Goal: Task Accomplishment & Management: Manage account settings

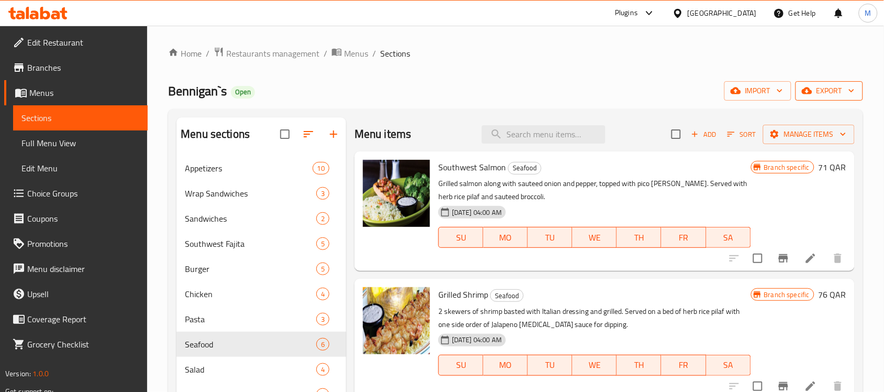
click at [819, 92] on span "export" at bounding box center [829, 90] width 51 height 13
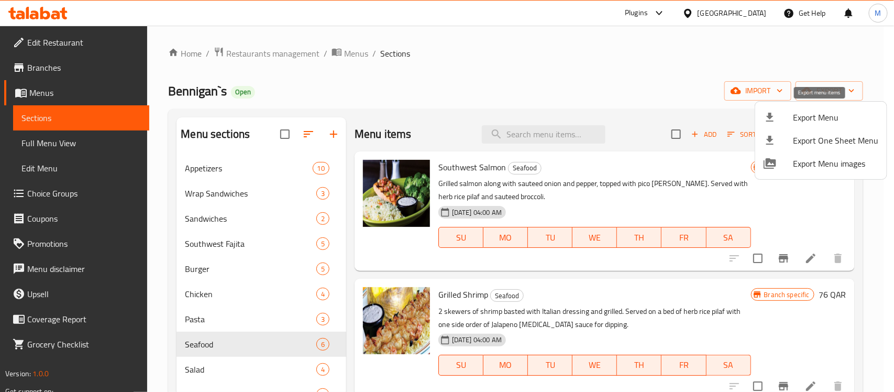
click at [814, 119] on span "Export Menu" at bounding box center [835, 117] width 85 height 13
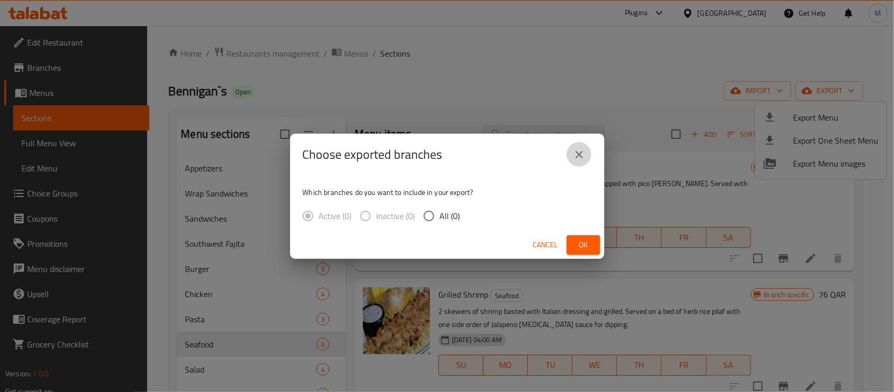
click at [580, 153] on icon "close" at bounding box center [579, 154] width 7 height 7
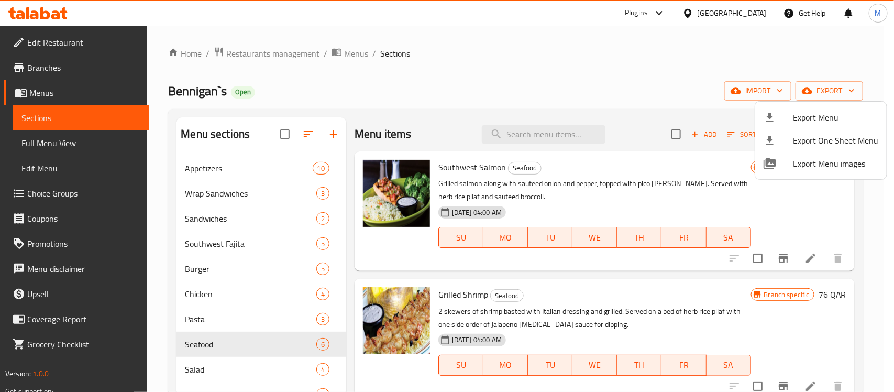
click at [658, 97] on div at bounding box center [447, 196] width 894 height 392
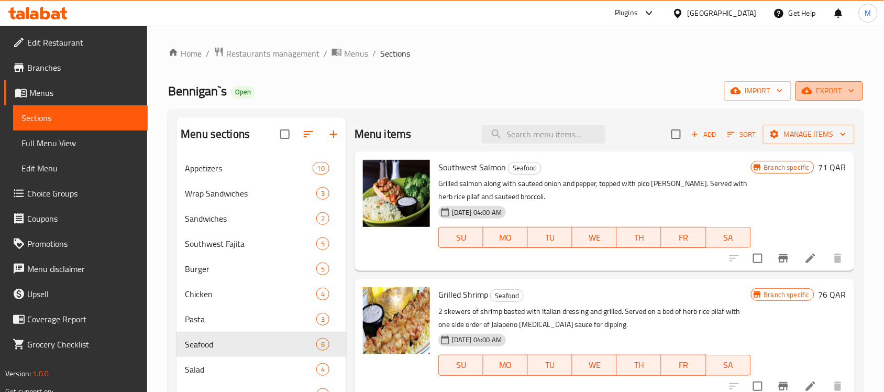
click at [818, 84] on span "export" at bounding box center [829, 90] width 51 height 13
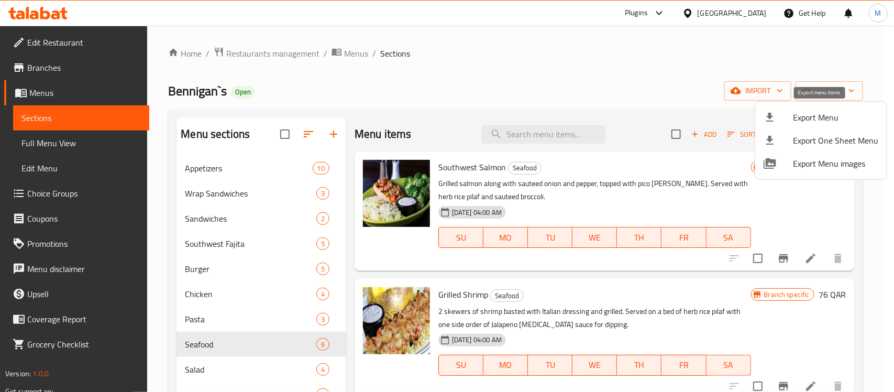
click at [800, 118] on span "Export Menu" at bounding box center [835, 117] width 85 height 13
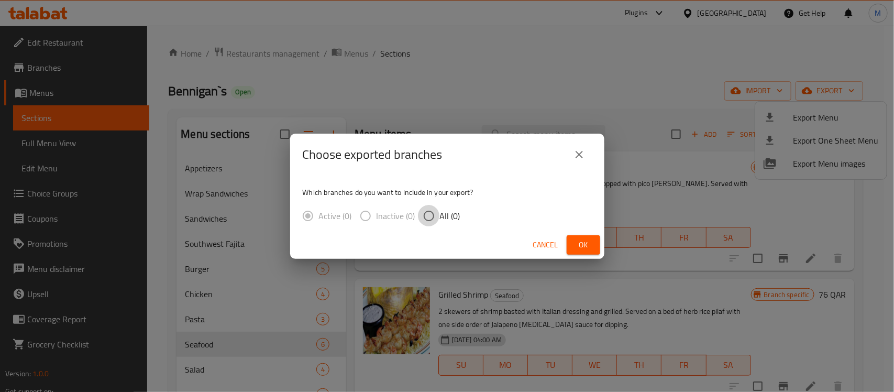
click at [427, 219] on input "All (0)" at bounding box center [429, 216] width 22 height 22
radio input "true"
click at [580, 242] on span "Ok" at bounding box center [583, 244] width 17 height 13
click at [584, 242] on span "Ok" at bounding box center [583, 244] width 17 height 13
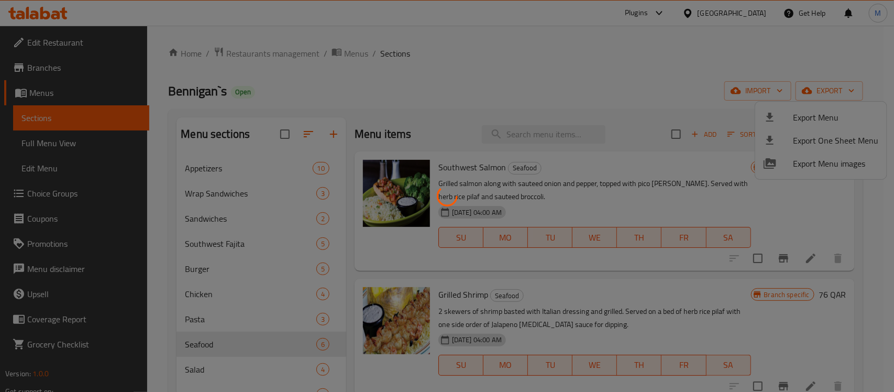
click at [573, 48] on div at bounding box center [447, 196] width 894 height 392
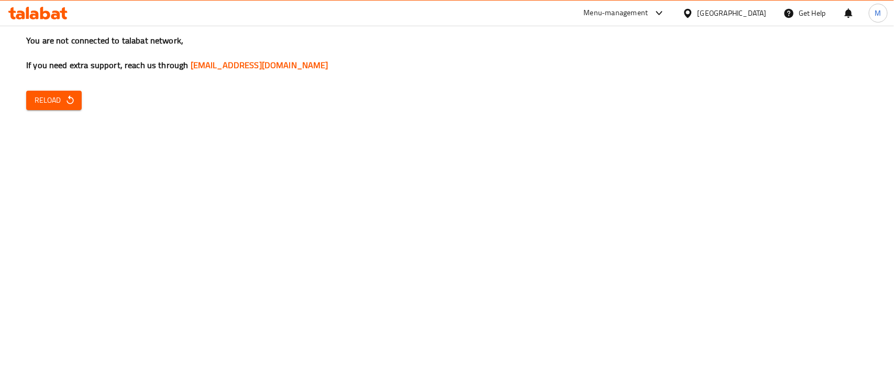
click at [38, 94] on span "Reload" at bounding box center [54, 100] width 39 height 13
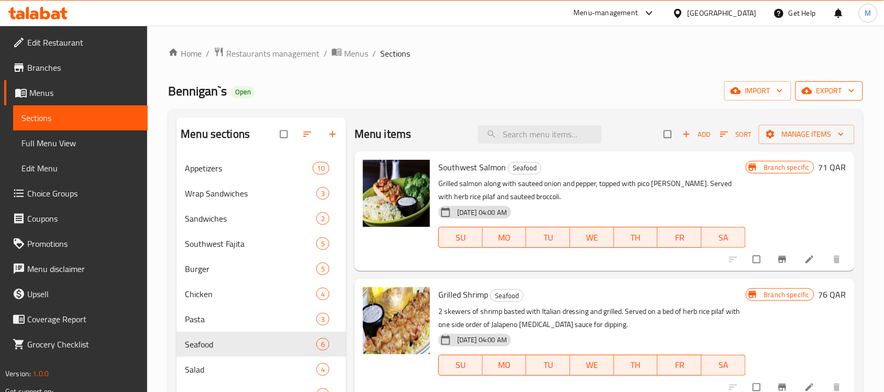
click at [807, 87] on icon "button" at bounding box center [807, 90] width 10 height 10
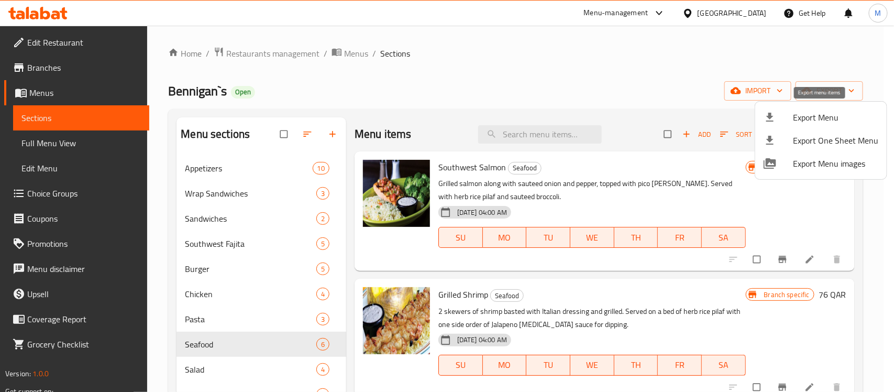
click at [801, 114] on span "Export Menu" at bounding box center [835, 117] width 85 height 13
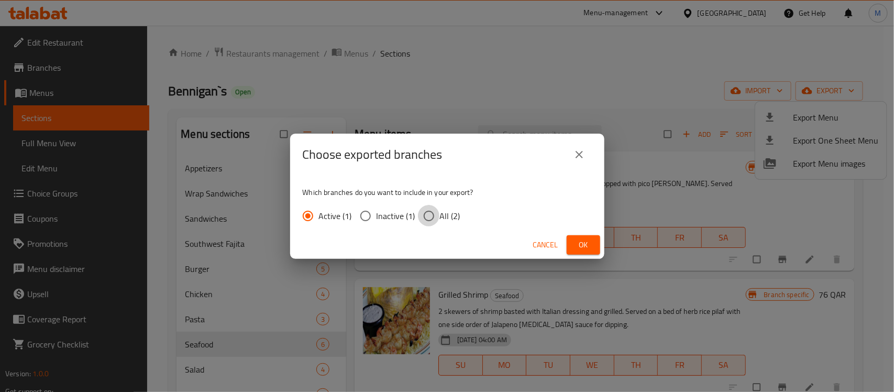
drag, startPoint x: 424, startPoint y: 215, endPoint x: 529, endPoint y: 258, distance: 113.4
click at [425, 215] on input "All (2)" at bounding box center [429, 216] width 22 height 22
radio input "true"
click at [585, 250] on span "Ok" at bounding box center [583, 244] width 17 height 13
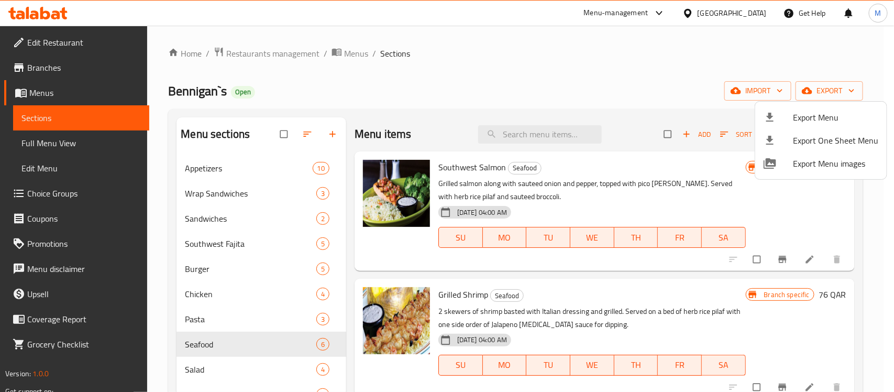
click at [745, 11] on div at bounding box center [447, 196] width 894 height 392
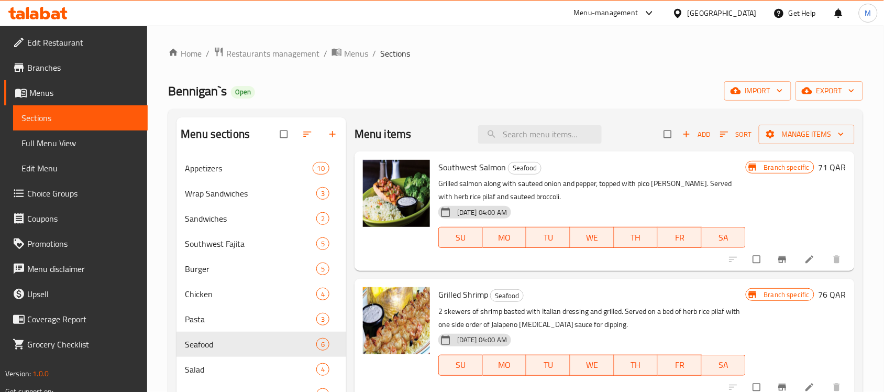
click at [745, 11] on div "[GEOGRAPHIC_DATA]" at bounding box center [722, 13] width 69 height 12
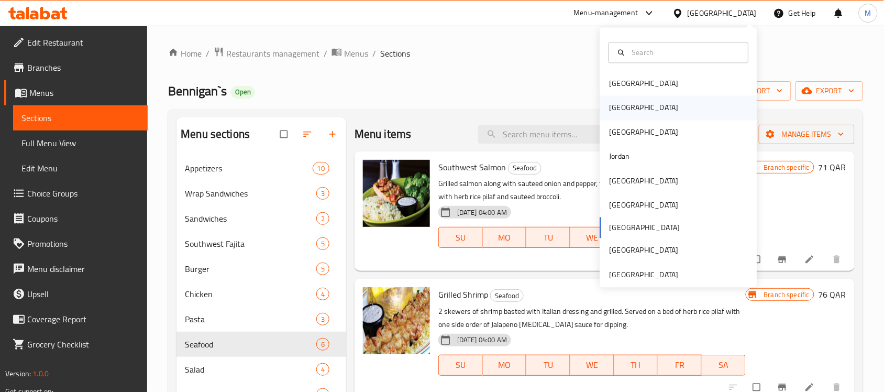
click at [628, 111] on div "[GEOGRAPHIC_DATA]" at bounding box center [678, 108] width 157 height 24
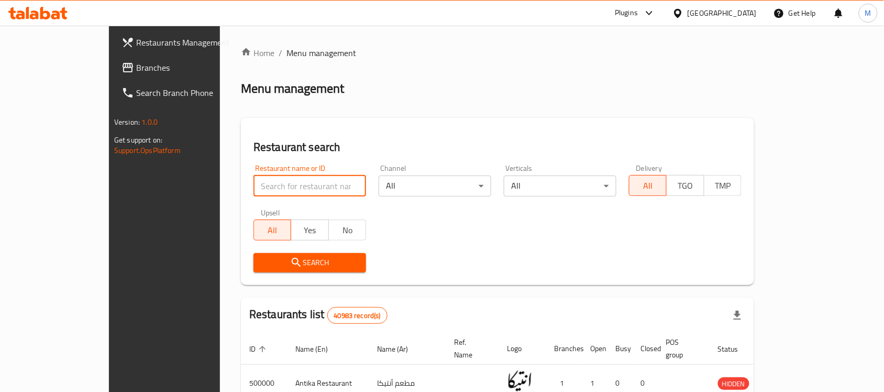
click at [253, 185] on input "search" at bounding box center [309, 185] width 113 height 21
paste input "504868"
type input "504868"
click button "Search" at bounding box center [309, 262] width 113 height 19
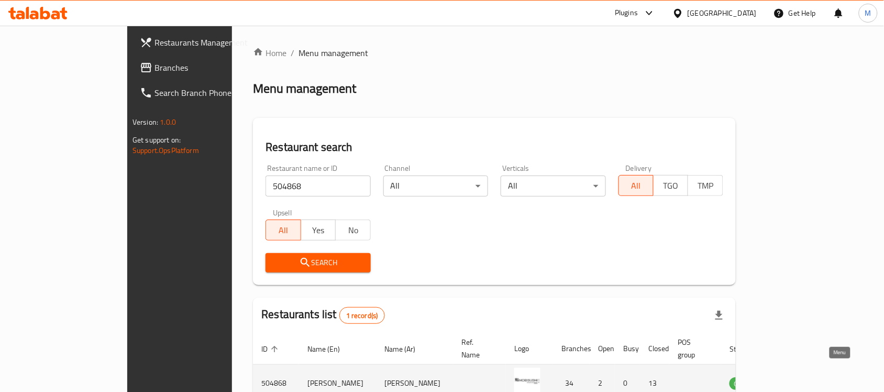
click at [797, 379] on icon "enhanced table" at bounding box center [791, 383] width 12 height 9
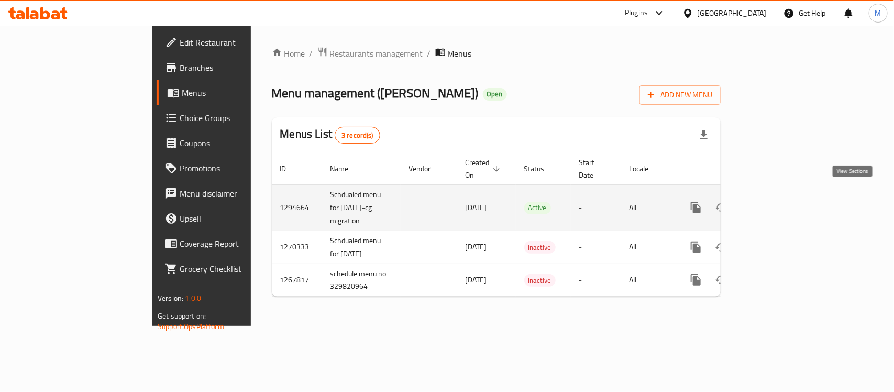
click at [778, 201] on icon "enhanced table" at bounding box center [771, 207] width 13 height 13
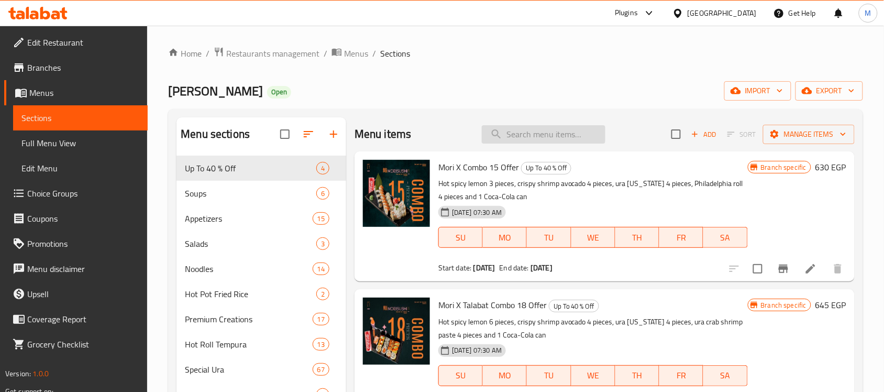
click at [558, 140] on input "search" at bounding box center [544, 134] width 124 height 18
paste input "Oshi Salmon 6 pieces"
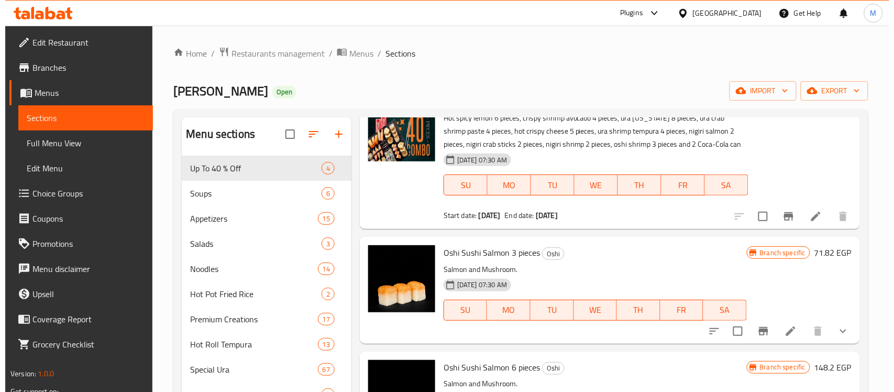
scroll to position [131, 0]
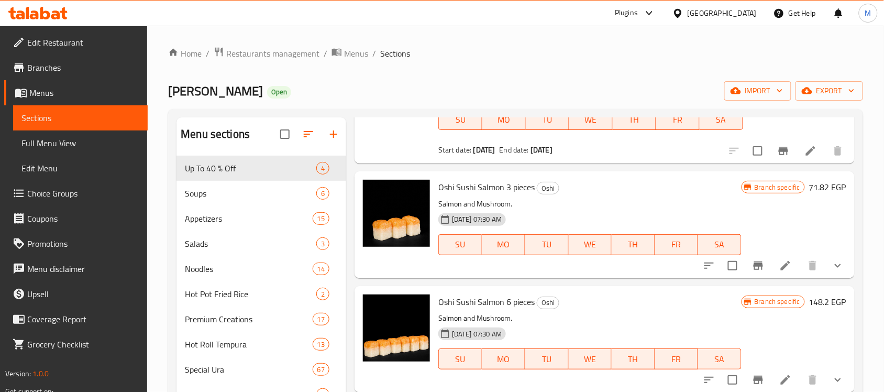
type input "Oshi"
click at [752, 383] on icon "Branch-specific-item" at bounding box center [758, 379] width 13 height 13
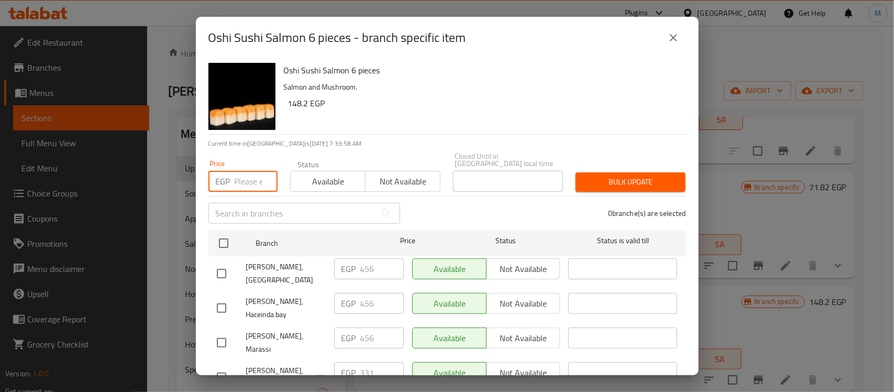
click at [246, 177] on input "number" at bounding box center [256, 181] width 43 height 21
paste input "342"
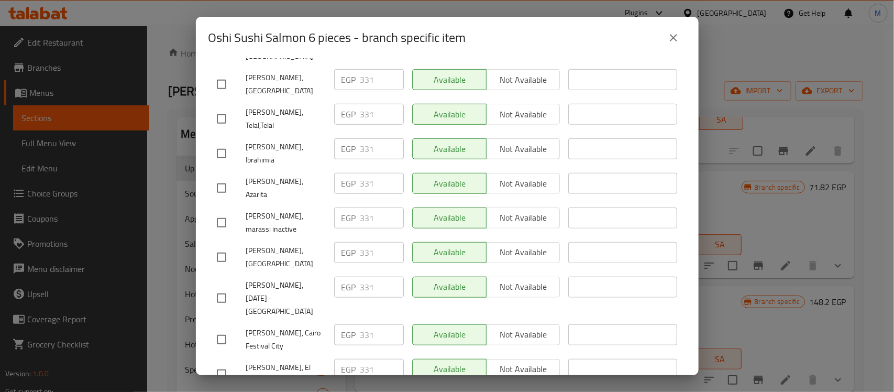
scroll to position [393, 0]
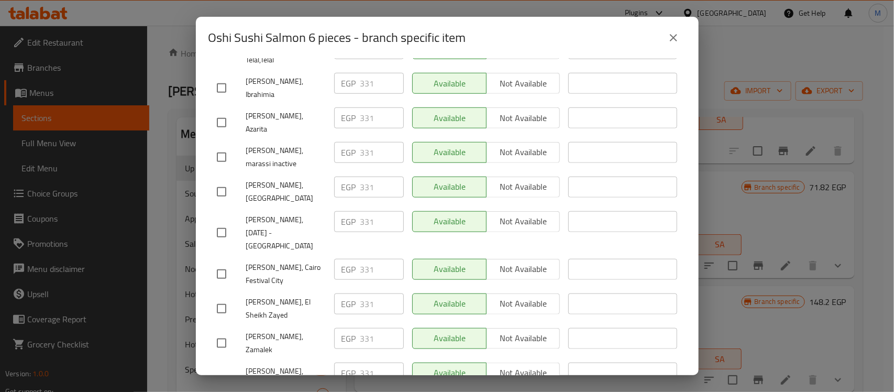
type input "342"
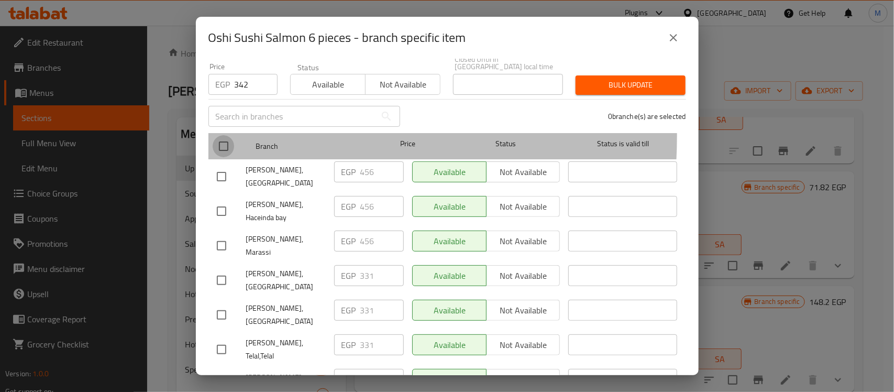
click at [225, 135] on input "checkbox" at bounding box center [224, 146] width 22 height 22
checkbox input "true"
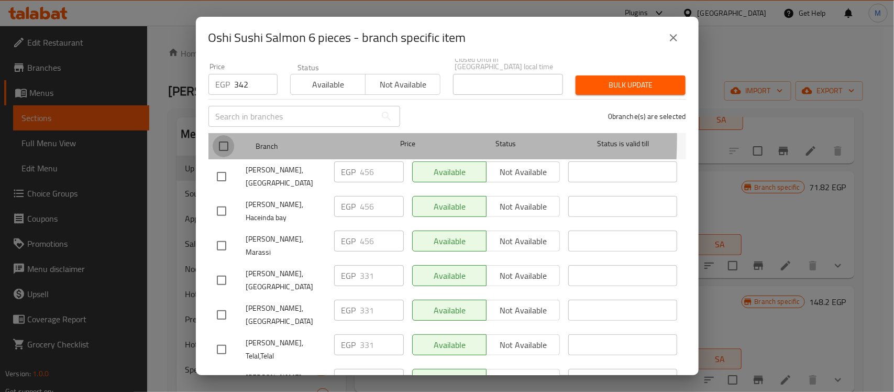
checkbox input "true"
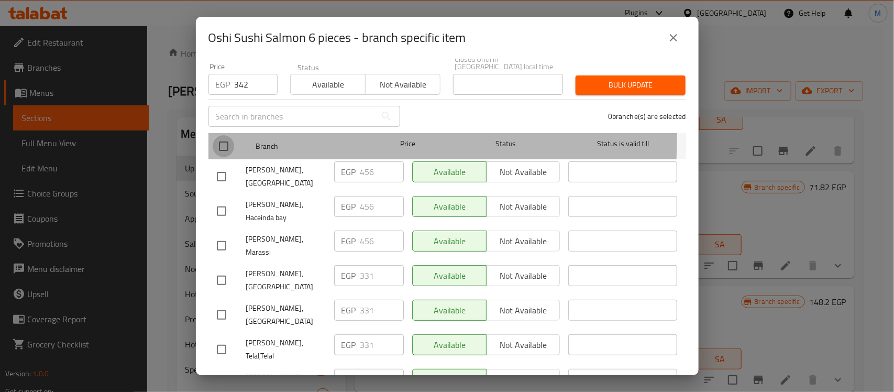
checkbox input "true"
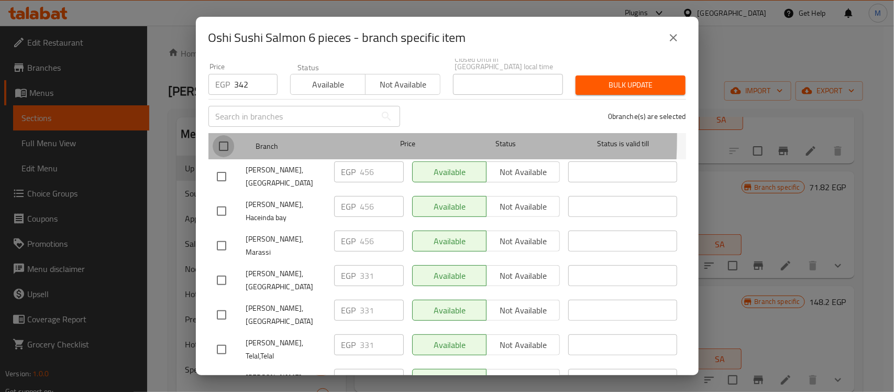
checkbox input "true"
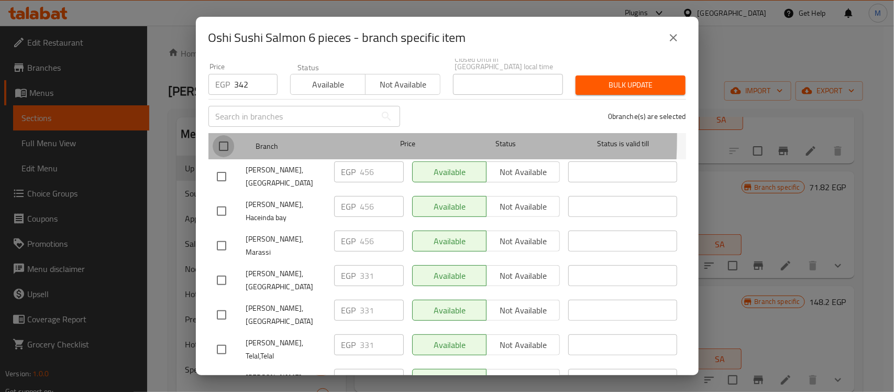
checkbox input "true"
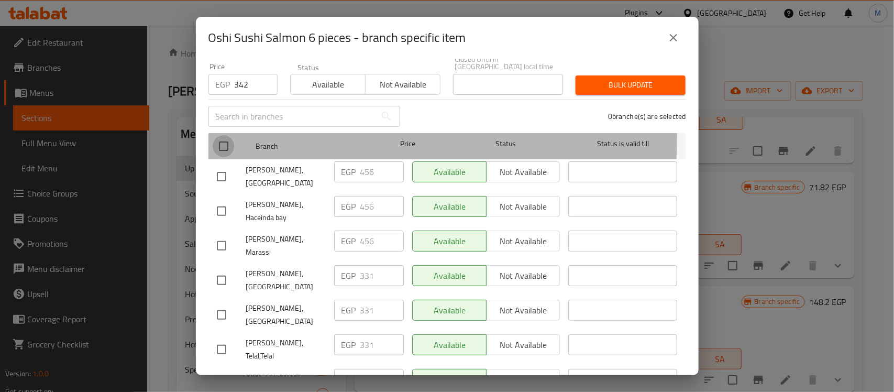
checkbox input "true"
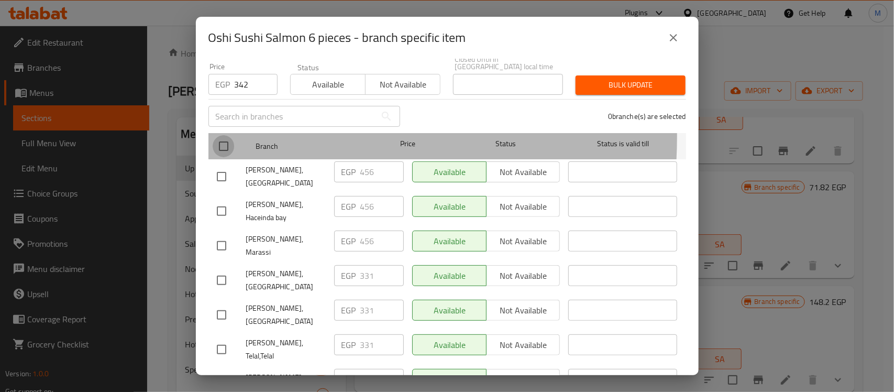
checkbox input "true"
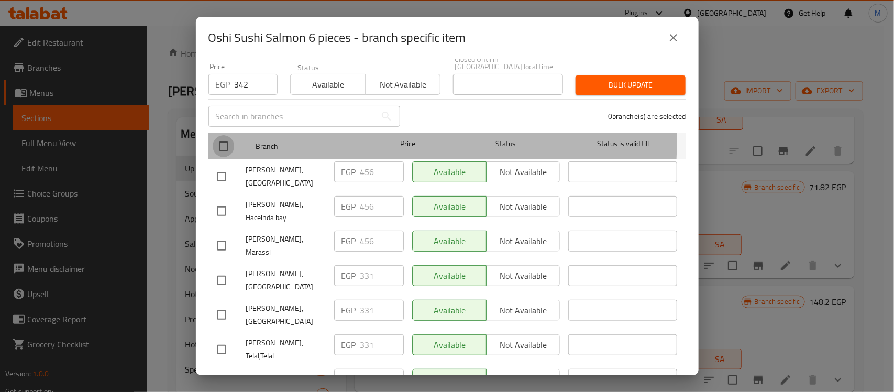
checkbox input "true"
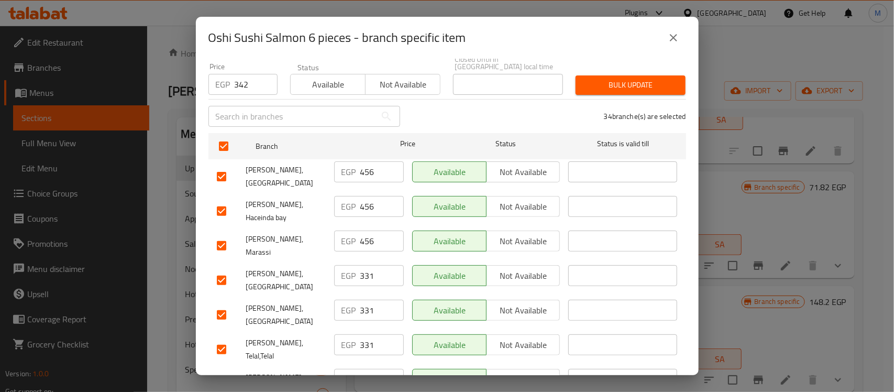
click at [222, 235] on input "checkbox" at bounding box center [222, 246] width 22 height 22
checkbox input "false"
click at [231, 200] on input "checkbox" at bounding box center [222, 211] width 22 height 22
checkbox input "false"
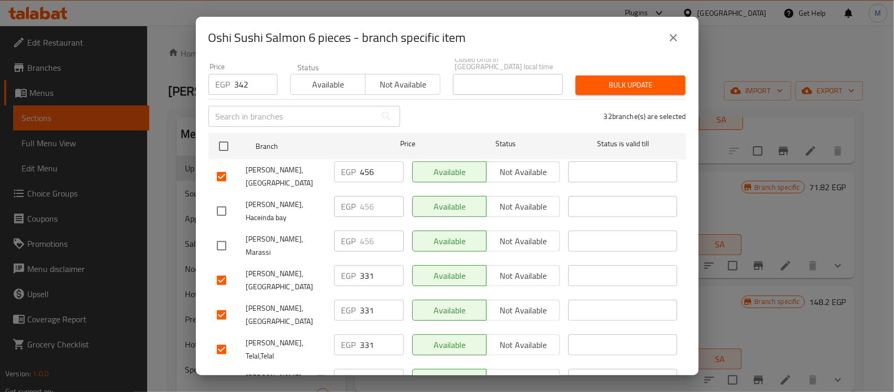
click at [221, 165] on input "checkbox" at bounding box center [222, 176] width 22 height 22
checkbox input "false"
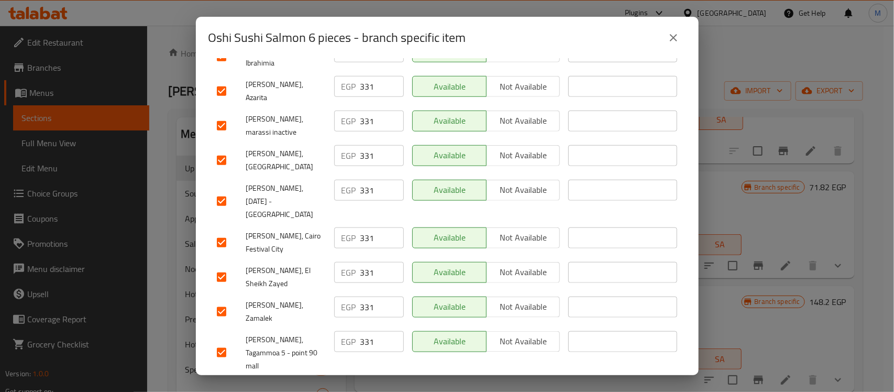
scroll to position [490, 0]
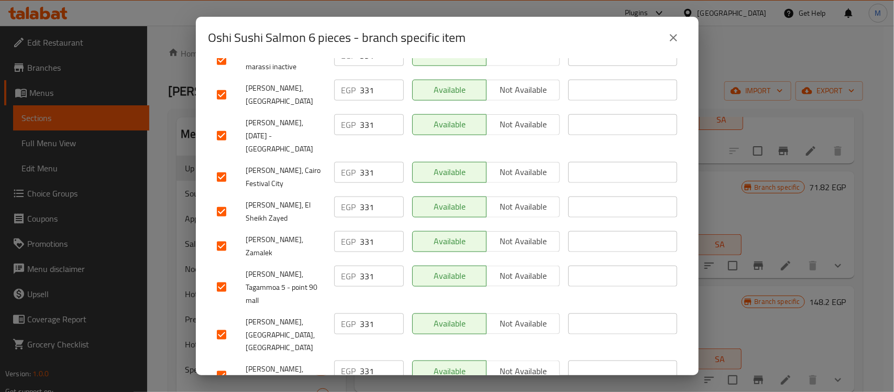
checkbox input "false"
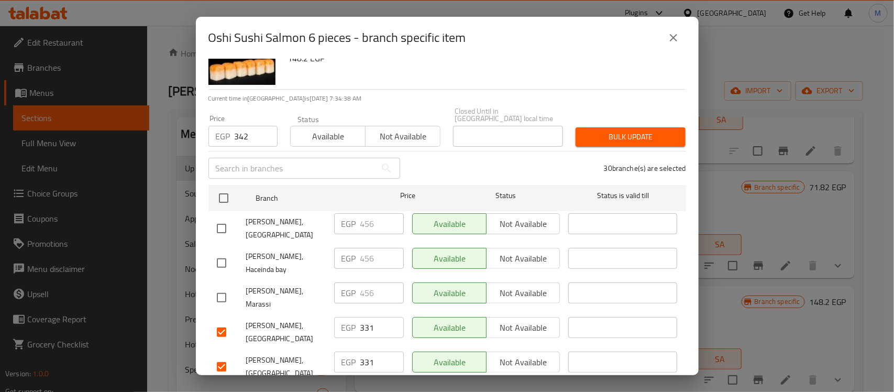
scroll to position [0, 0]
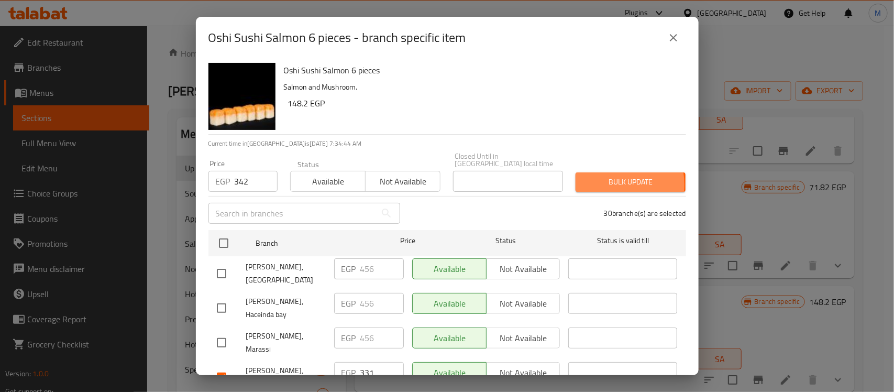
click at [598, 177] on span "Bulk update" at bounding box center [630, 181] width 93 height 13
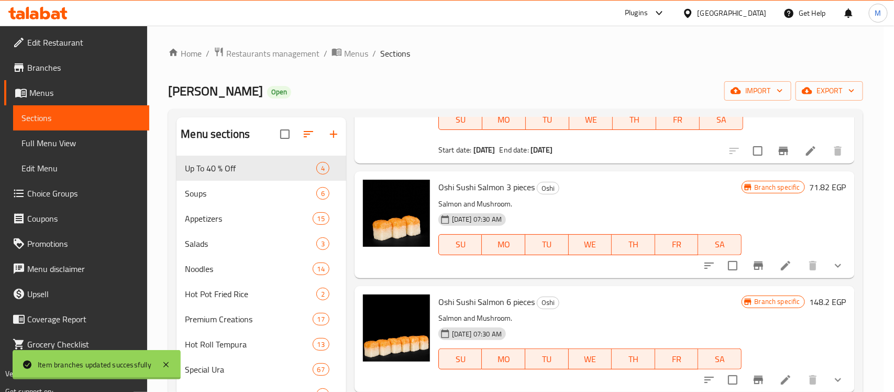
scroll to position [1, 0]
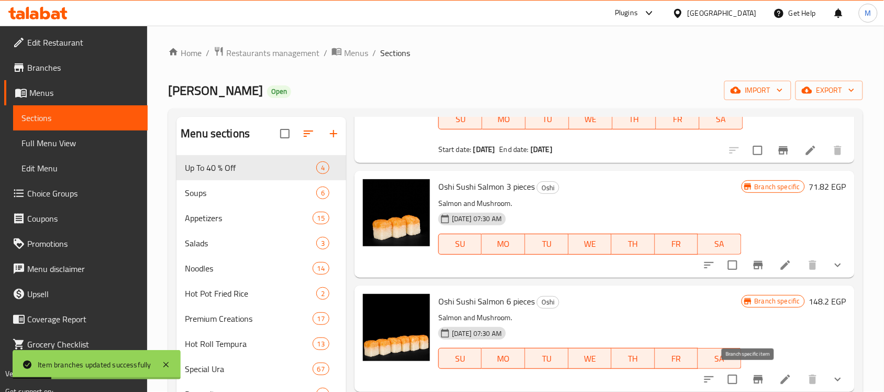
click at [754, 377] on icon "Branch-specific-item" at bounding box center [758, 379] width 9 height 8
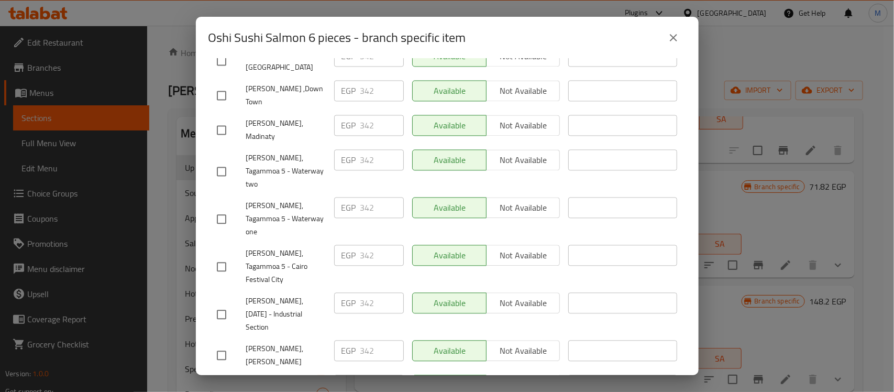
scroll to position [996, 0]
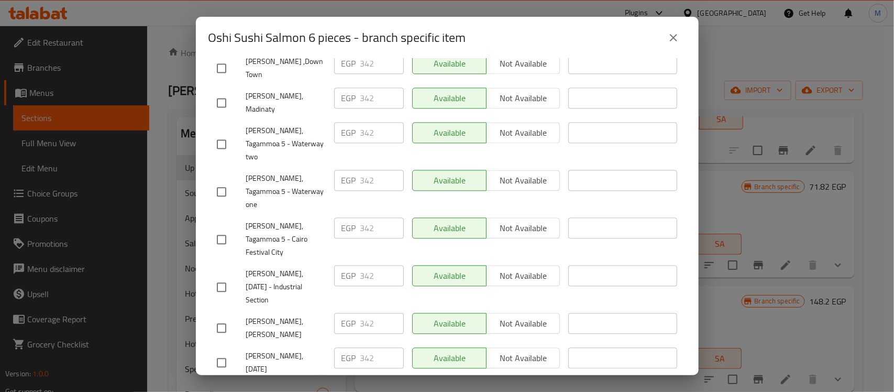
checkbox input "true"
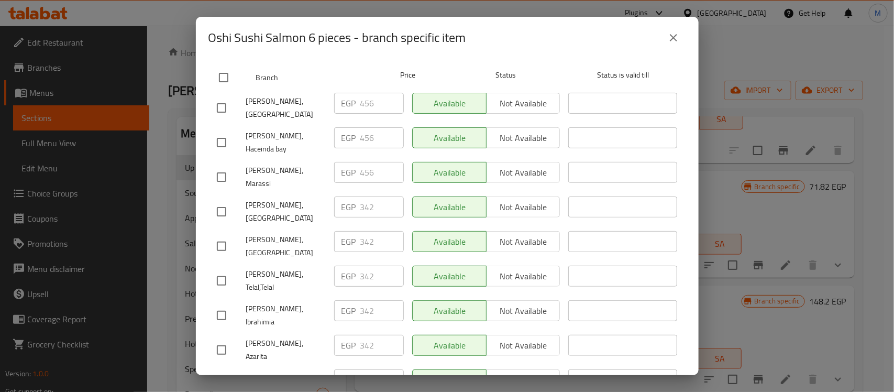
scroll to position [0, 0]
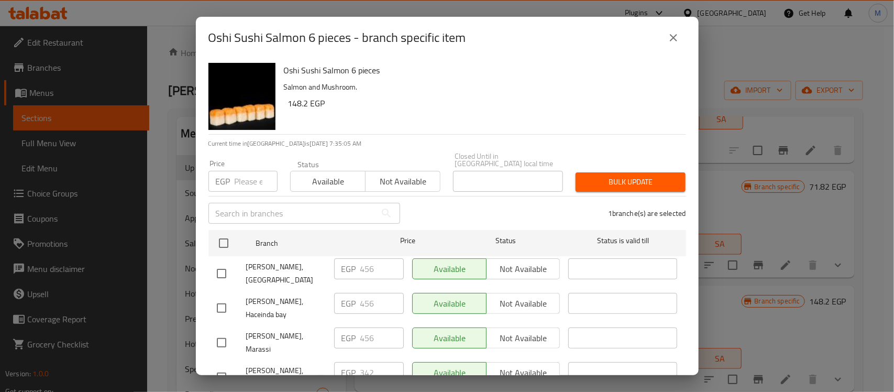
click at [246, 171] on input "number" at bounding box center [256, 181] width 43 height 21
paste input "382"
type input "382"
click at [624, 175] on span "Bulk update" at bounding box center [630, 181] width 93 height 13
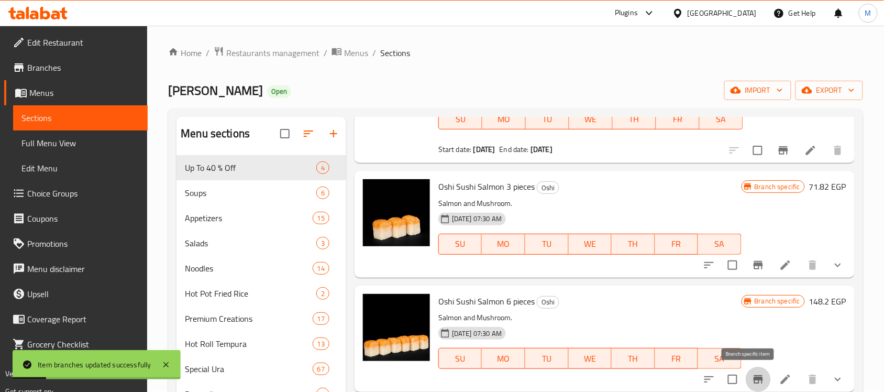
click at [754, 378] on icon "Branch-specific-item" at bounding box center [758, 379] width 9 height 8
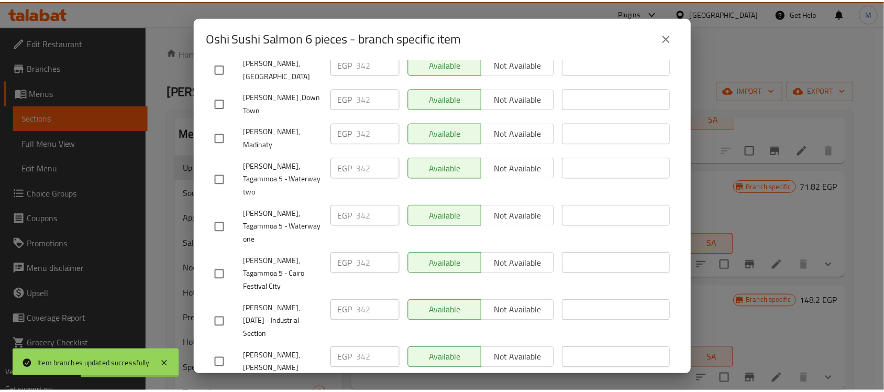
scroll to position [996, 0]
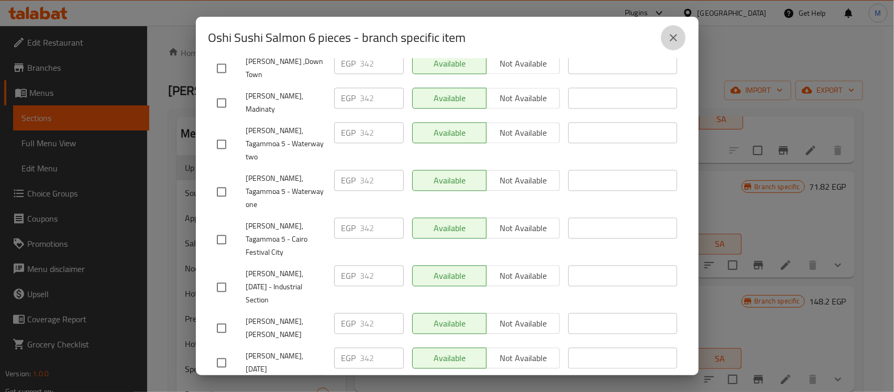
click at [682, 30] on button "close" at bounding box center [673, 37] width 25 height 25
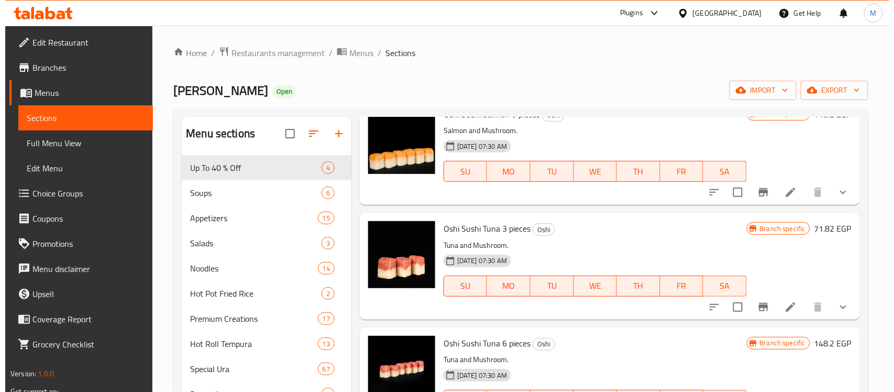
scroll to position [393, 0]
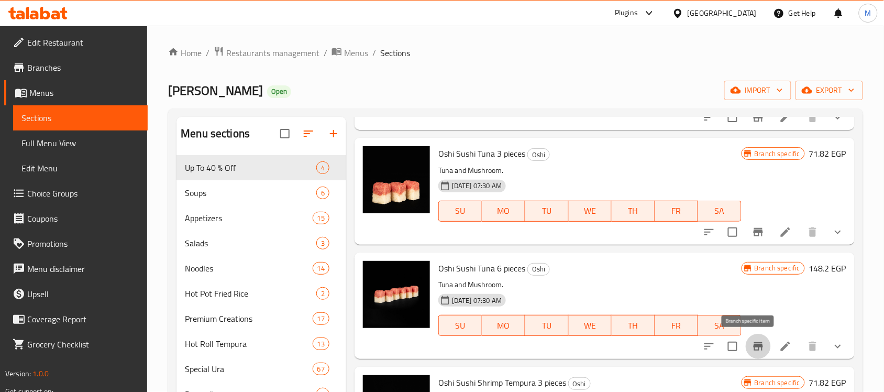
click at [754, 348] on icon "Branch-specific-item" at bounding box center [758, 346] width 9 height 8
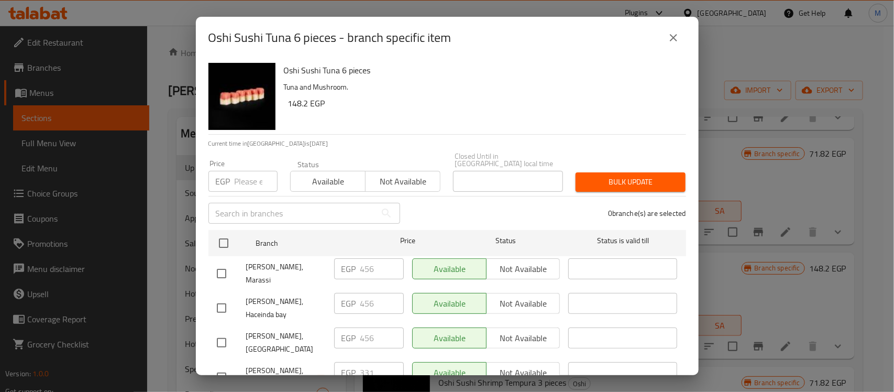
click at [238, 176] on input "number" at bounding box center [256, 181] width 43 height 21
paste input "342"
type input "342"
click at [225, 262] on input "checkbox" at bounding box center [222, 273] width 22 height 22
checkbox input "true"
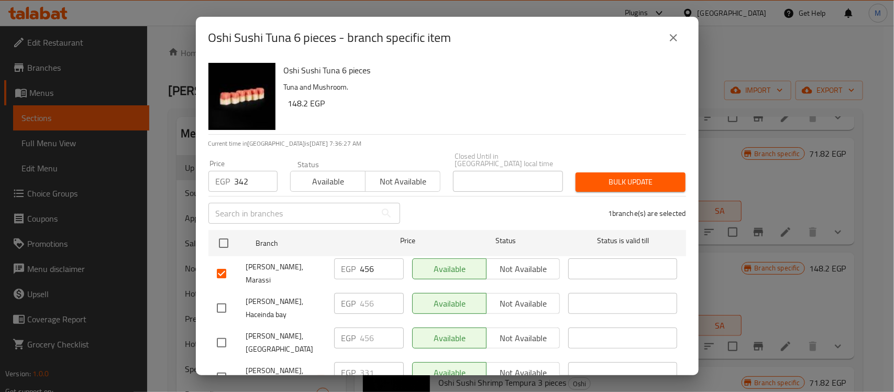
click at [218, 297] on input "checkbox" at bounding box center [222, 308] width 22 height 22
checkbox input "true"
click at [221, 332] on input "checkbox" at bounding box center [222, 343] width 22 height 22
checkbox input "true"
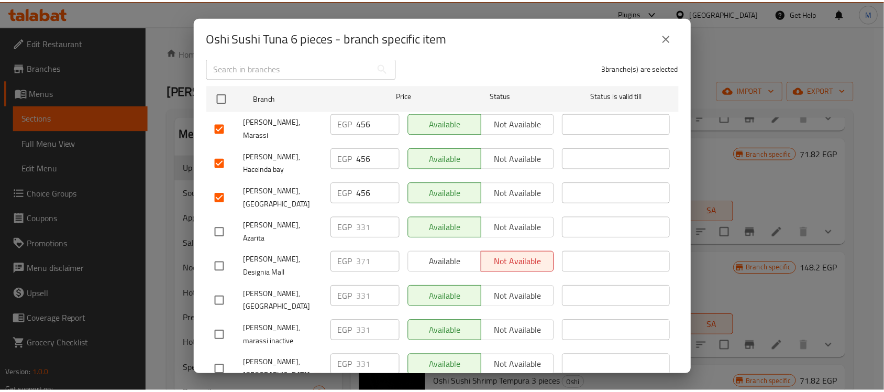
scroll to position [80, 0]
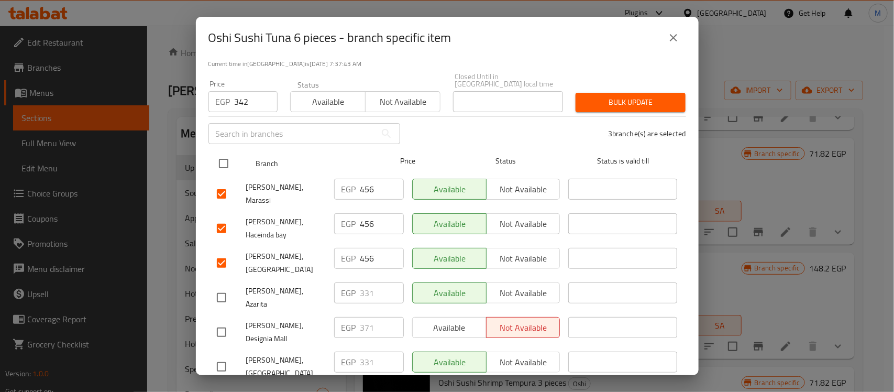
click at [223, 152] on input "checkbox" at bounding box center [224, 163] width 22 height 22
checkbox input "true"
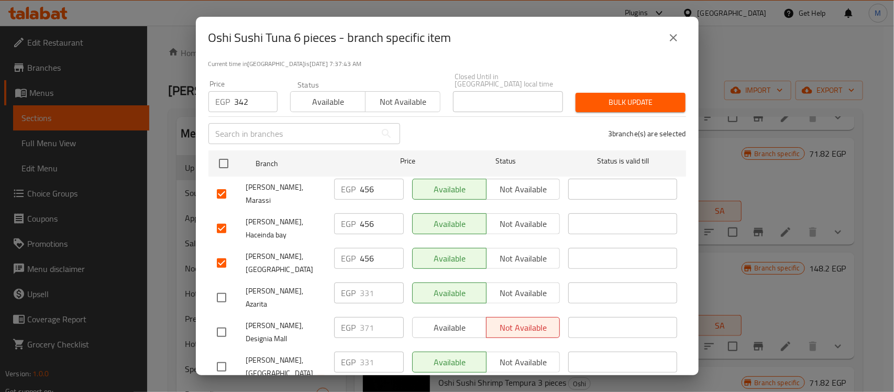
checkbox input "true"
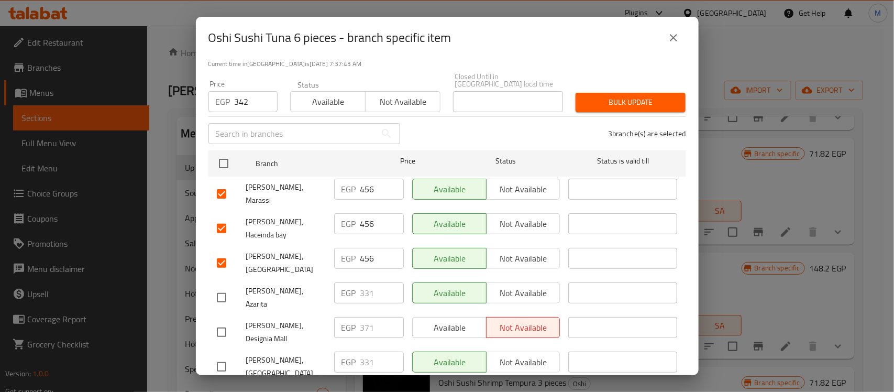
checkbox input "true"
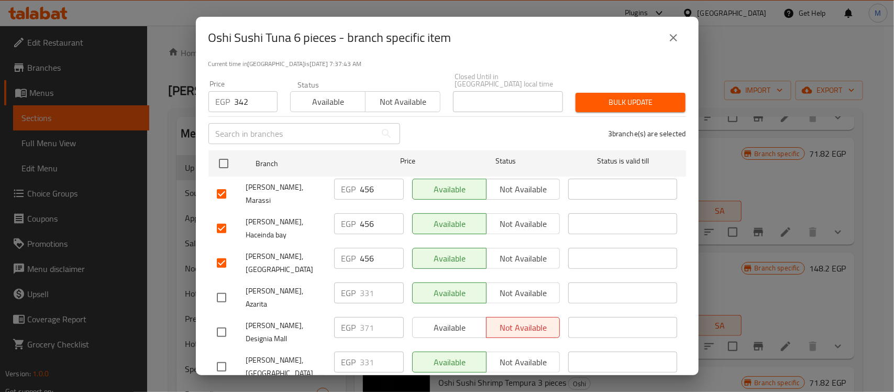
checkbox input "true"
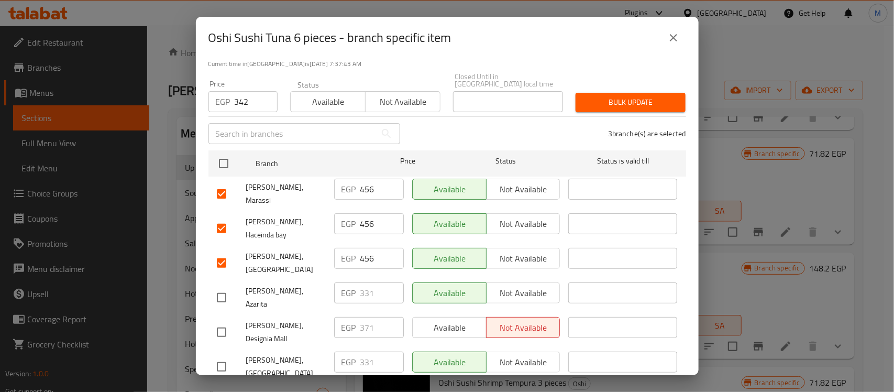
checkbox input "true"
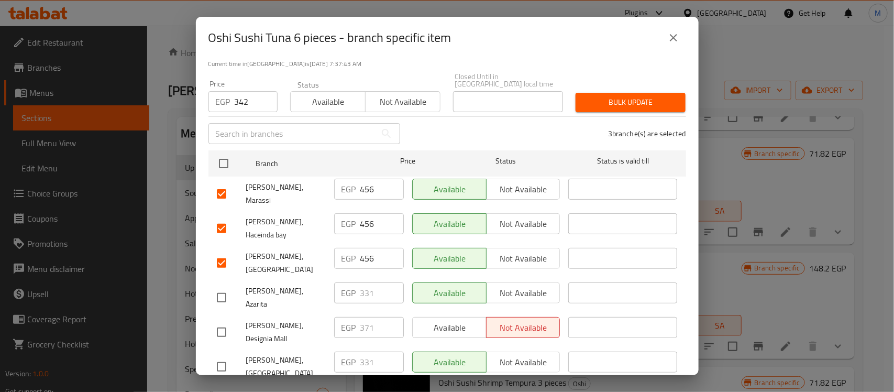
checkbox input "true"
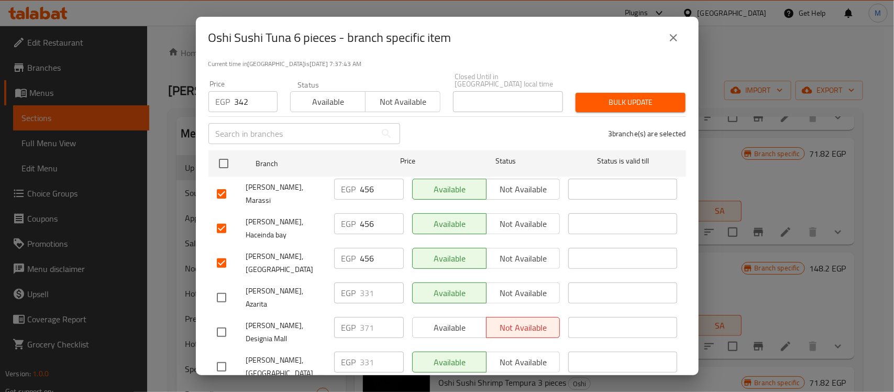
checkbox input "true"
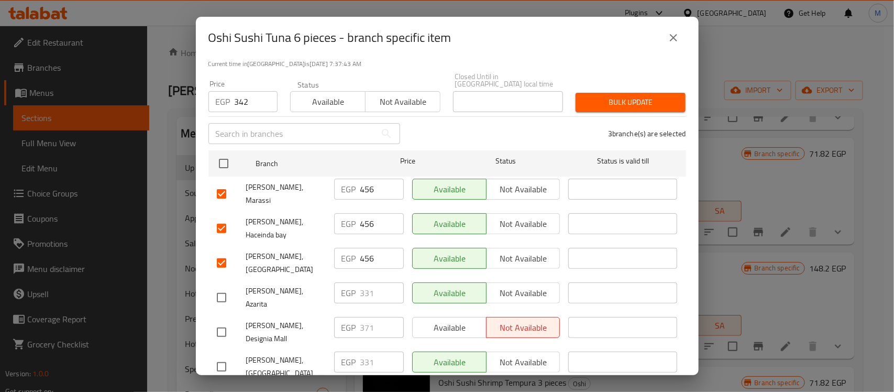
checkbox input "true"
click at [219, 183] on input "checkbox" at bounding box center [222, 194] width 22 height 22
checkbox input "false"
click at [223, 217] on input "checkbox" at bounding box center [222, 228] width 22 height 22
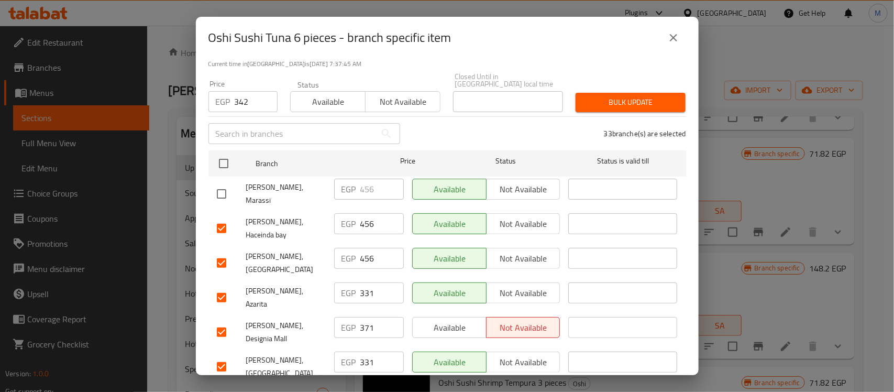
checkbox input "false"
click at [223, 252] on input "checkbox" at bounding box center [222, 263] width 22 height 22
checkbox input "false"
click at [216, 321] on input "checkbox" at bounding box center [222, 332] width 22 height 22
checkbox input "false"
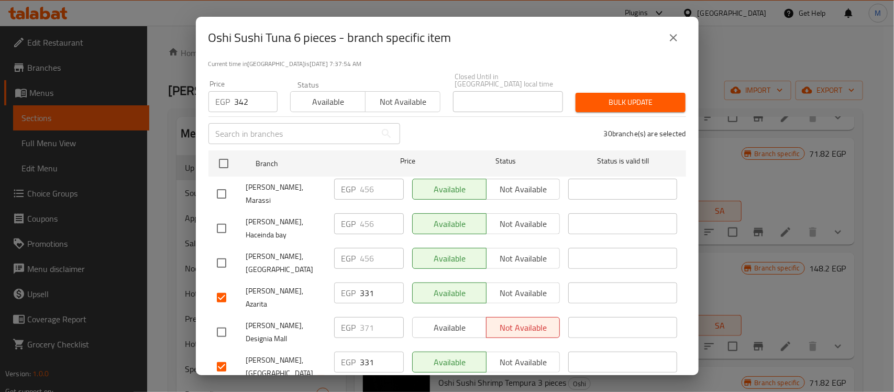
click at [626, 101] on span "Bulk update" at bounding box center [630, 102] width 93 height 13
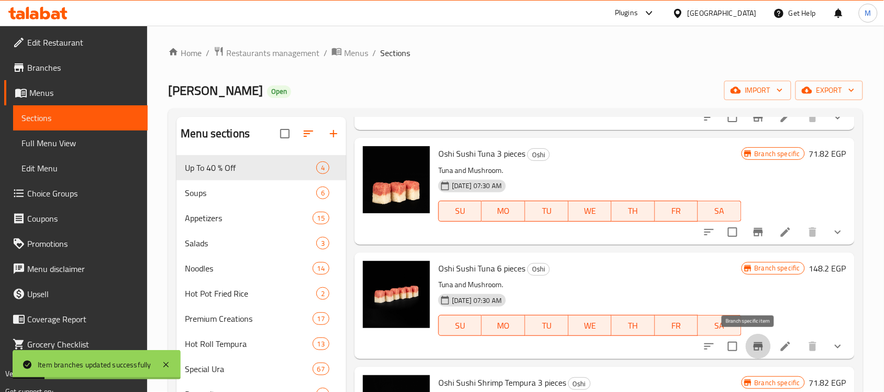
click at [754, 349] on icon "Branch-specific-item" at bounding box center [758, 346] width 9 height 8
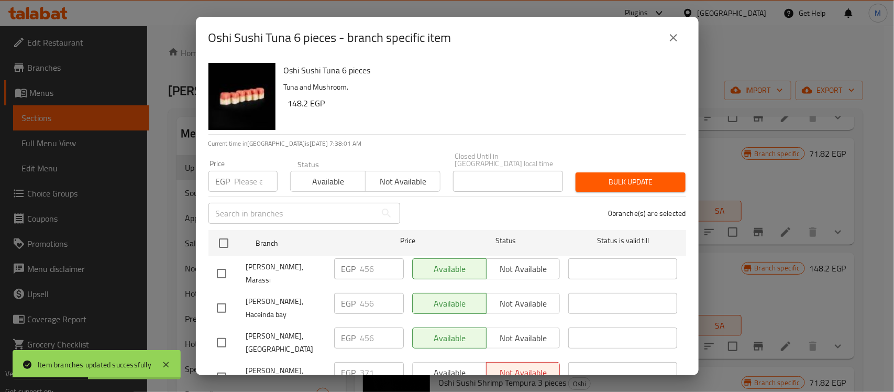
click at [218, 366] on input "checkbox" at bounding box center [222, 377] width 22 height 22
checkbox input "true"
click at [236, 175] on input "number" at bounding box center [256, 181] width 43 height 21
paste input "382"
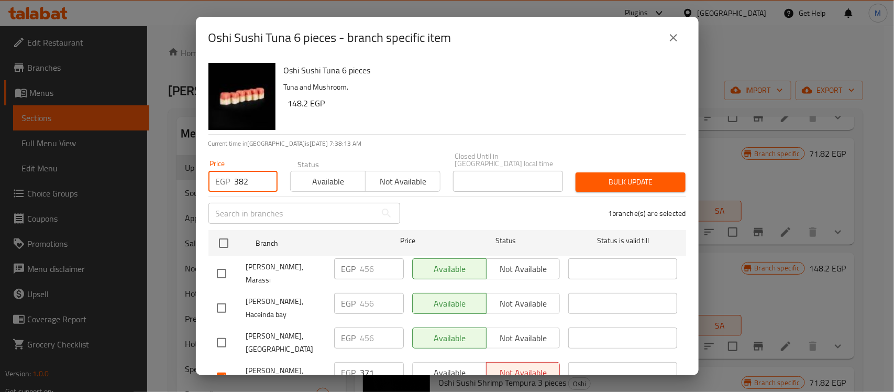
type input "382"
click at [602, 177] on span "Bulk update" at bounding box center [630, 181] width 93 height 13
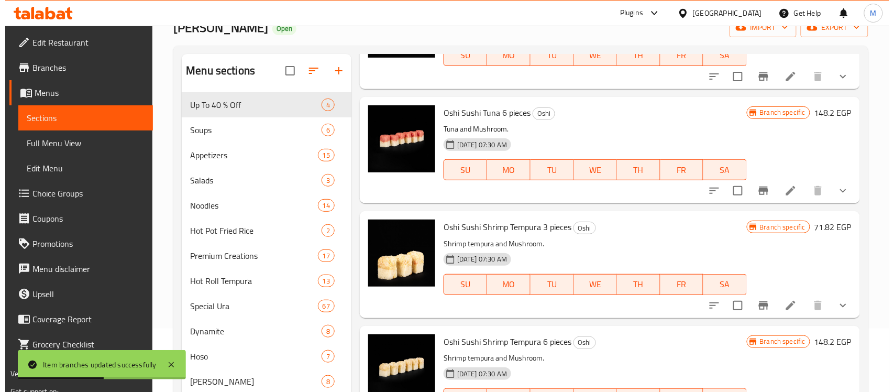
scroll to position [131, 0]
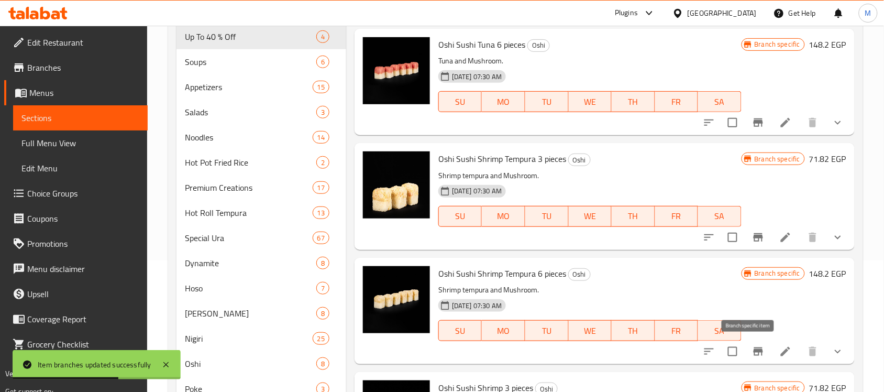
click at [754, 350] on icon "Branch-specific-item" at bounding box center [758, 351] width 9 height 8
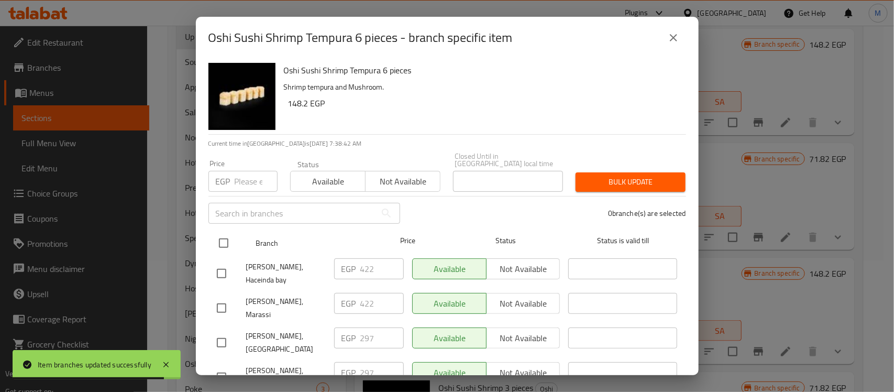
click at [226, 235] on input "checkbox" at bounding box center [224, 243] width 22 height 22
checkbox input "true"
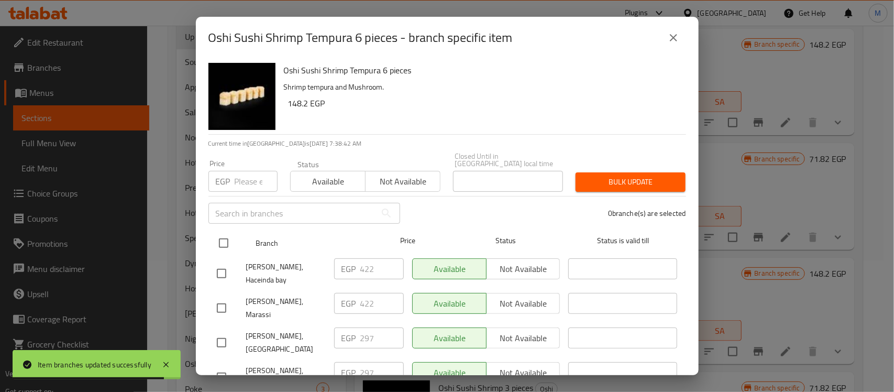
checkbox input "true"
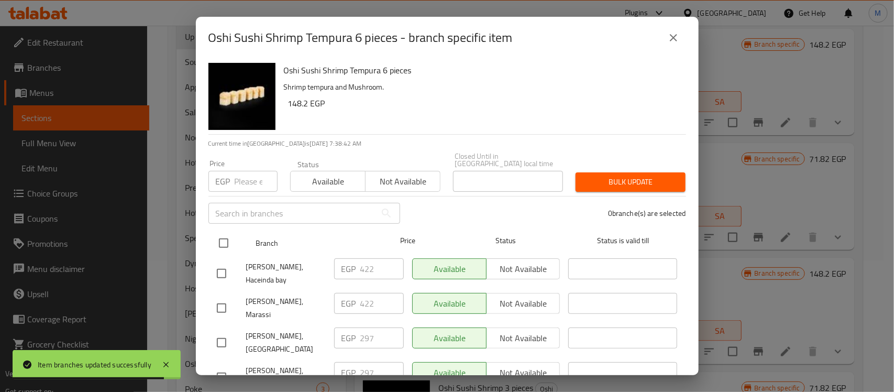
checkbox input "true"
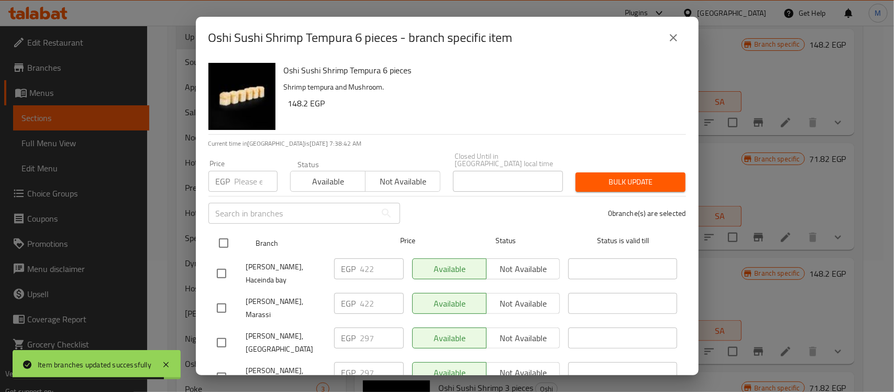
checkbox input "true"
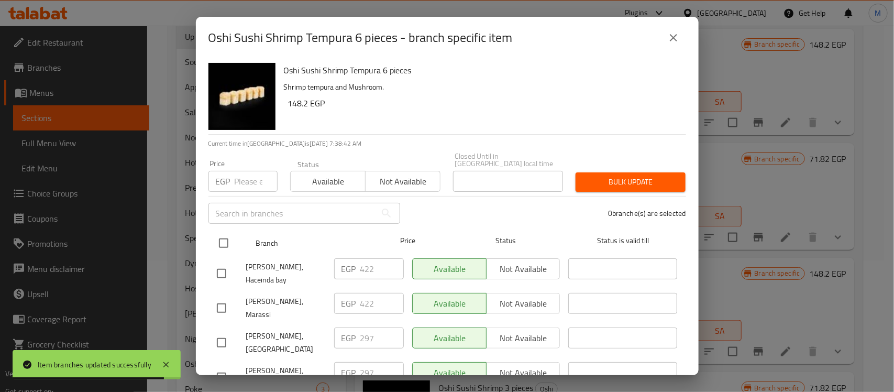
checkbox input "true"
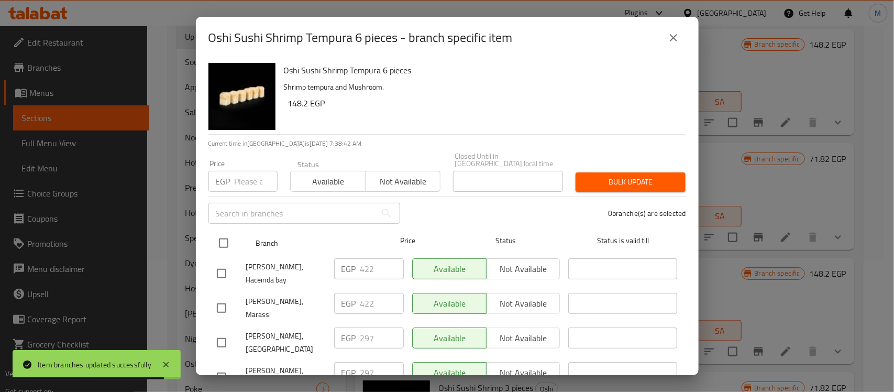
checkbox input "true"
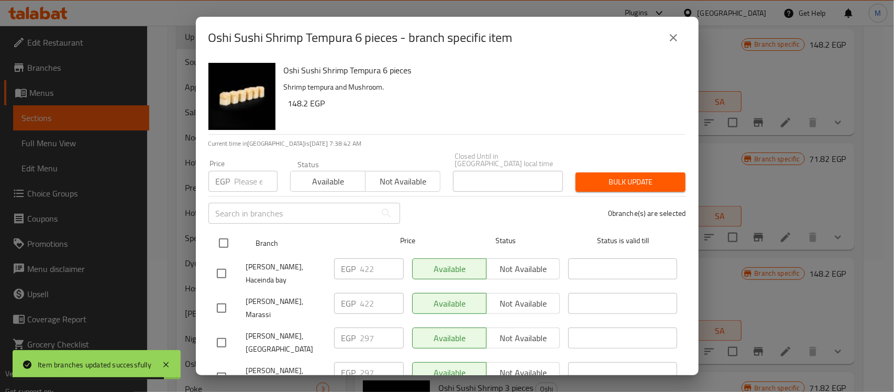
checkbox input "true"
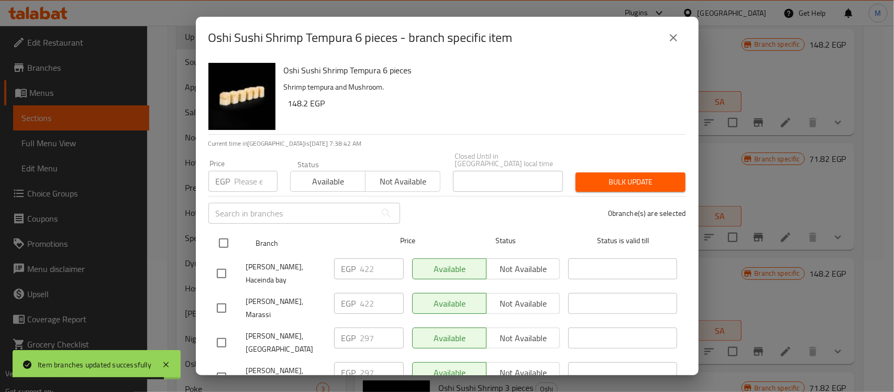
checkbox input "true"
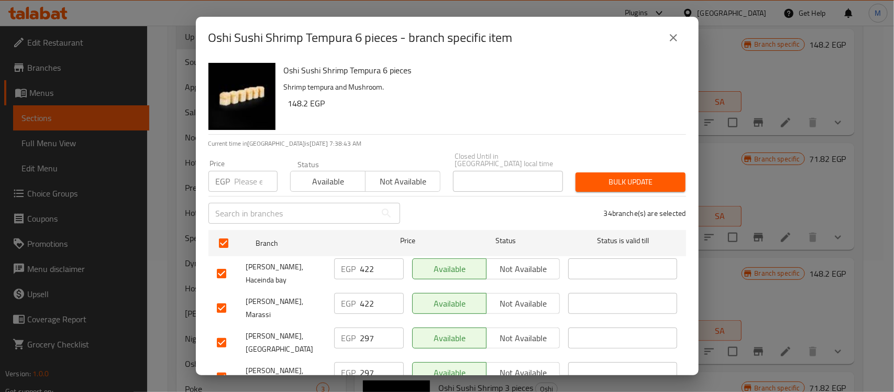
drag, startPoint x: 220, startPoint y: 259, endPoint x: 221, endPoint y: 304, distance: 45.0
click at [221, 262] on input "checkbox" at bounding box center [222, 273] width 22 height 22
checkbox input "false"
click at [220, 297] on input "checkbox" at bounding box center [222, 308] width 22 height 22
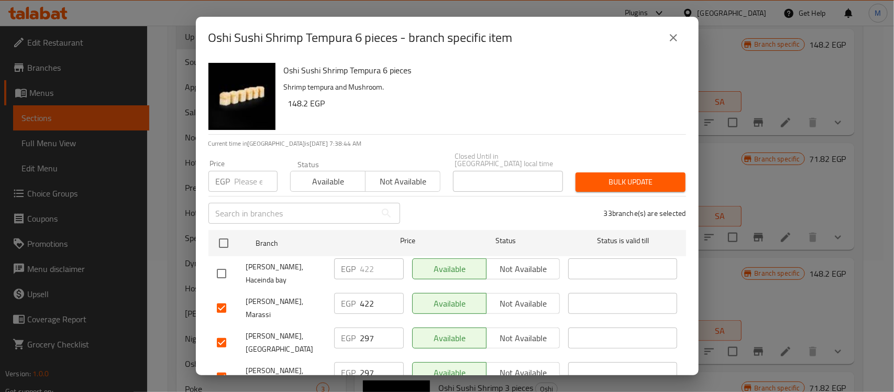
checkbox input "false"
click at [223, 332] on input "checkbox" at bounding box center [222, 343] width 22 height 22
checkbox input "false"
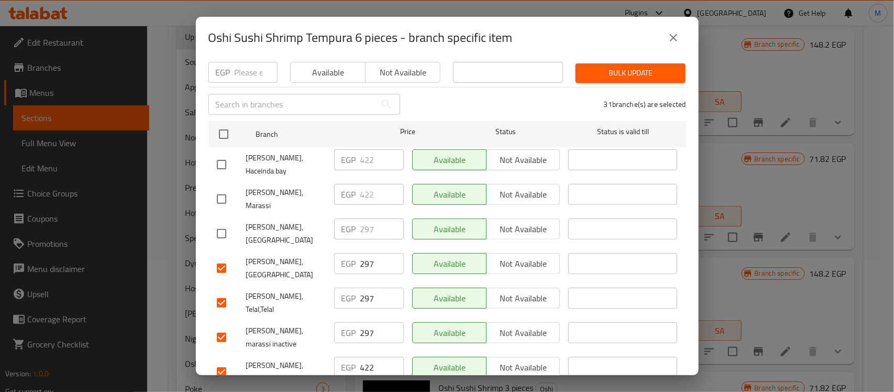
scroll to position [131, 0]
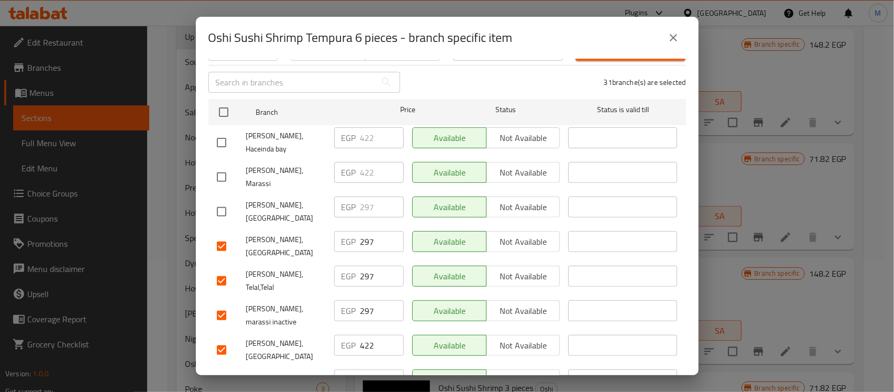
click at [220, 339] on input "checkbox" at bounding box center [222, 350] width 22 height 22
checkbox input "false"
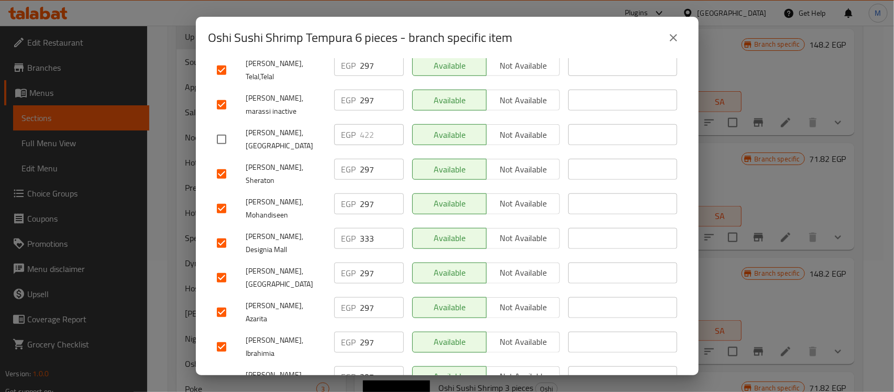
scroll to position [276, 0]
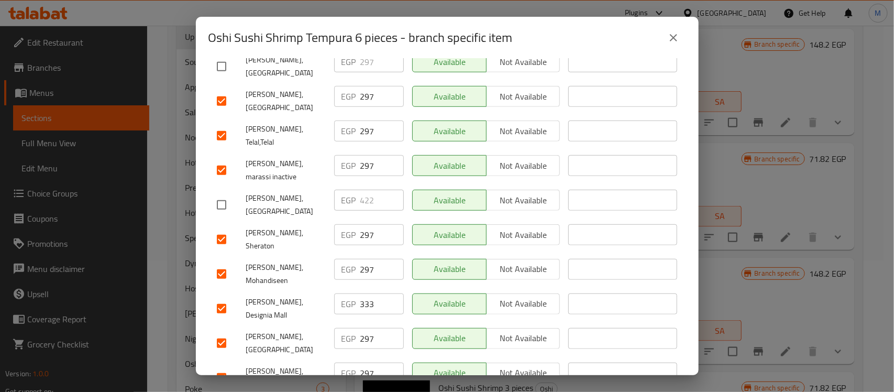
click at [221, 297] on input "checkbox" at bounding box center [222, 308] width 22 height 22
checkbox input "false"
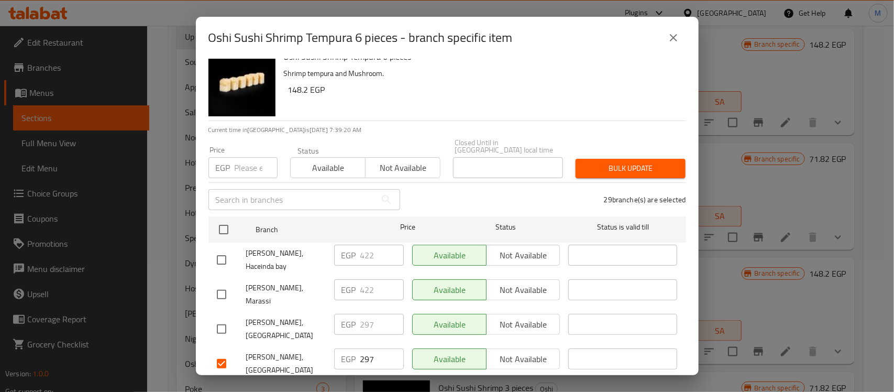
scroll to position [0, 0]
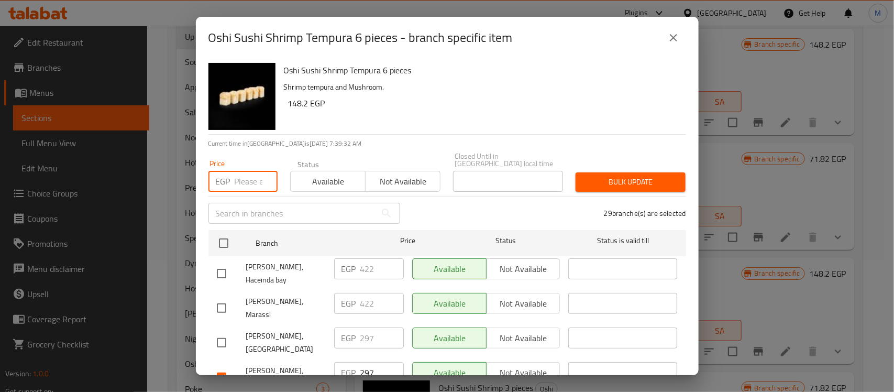
click at [236, 174] on input "number" at bounding box center [256, 181] width 43 height 21
paste input "308"
type input "308"
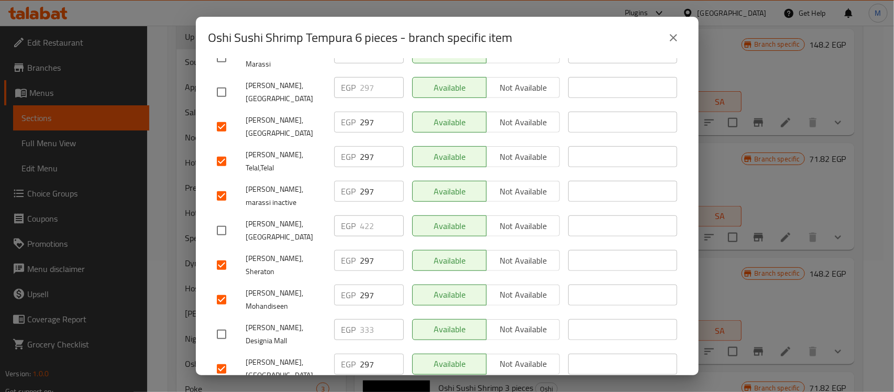
scroll to position [65, 0]
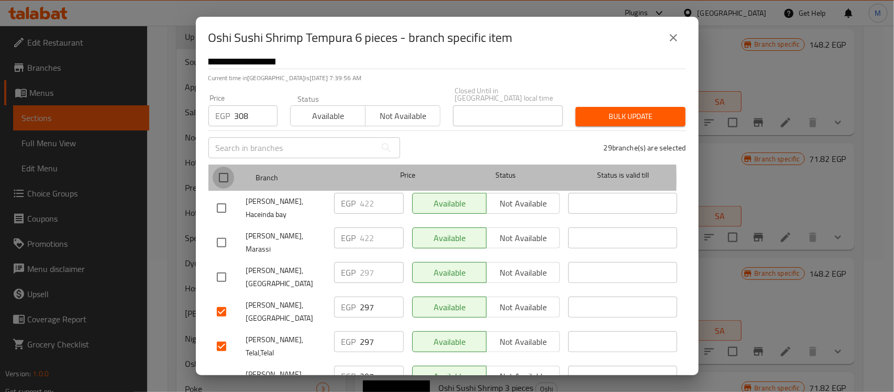
click at [223, 171] on input "checkbox" at bounding box center [224, 178] width 22 height 22
checkbox input "true"
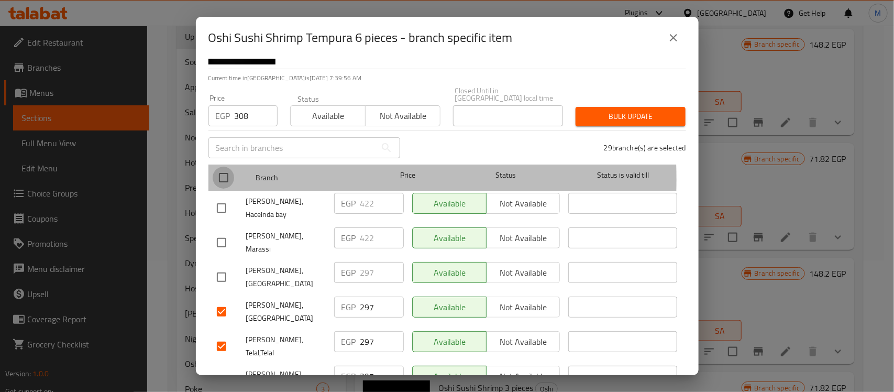
checkbox input "true"
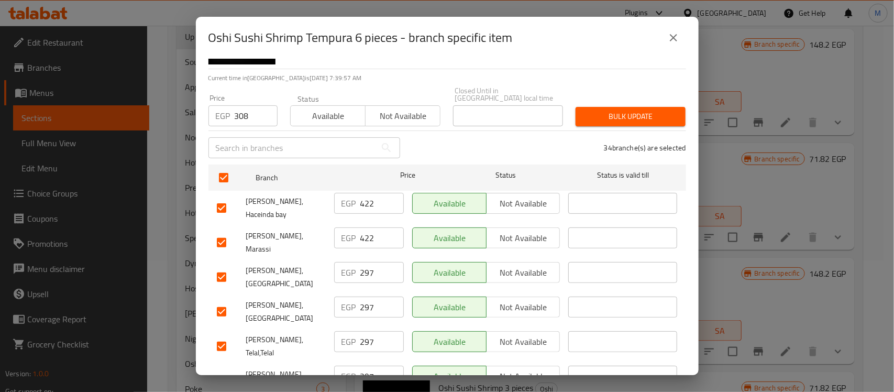
click at [220, 197] on input "checkbox" at bounding box center [222, 208] width 22 height 22
checkbox input "false"
click at [219, 231] on input "checkbox" at bounding box center [222, 242] width 22 height 22
checkbox input "false"
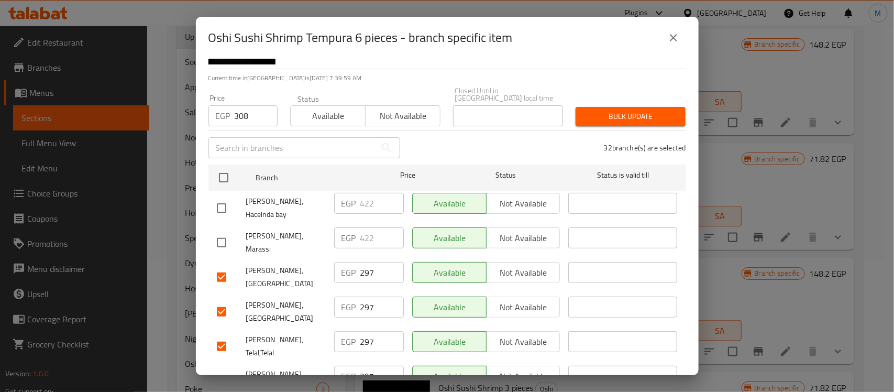
click at [216, 266] on input "checkbox" at bounding box center [222, 277] width 22 height 22
checkbox input "false"
click at [223, 301] on input "checkbox" at bounding box center [222, 312] width 22 height 22
checkbox input "false"
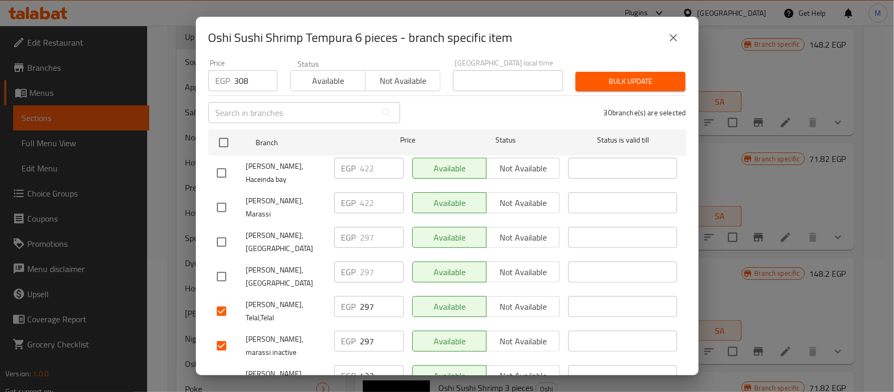
scroll to position [131, 0]
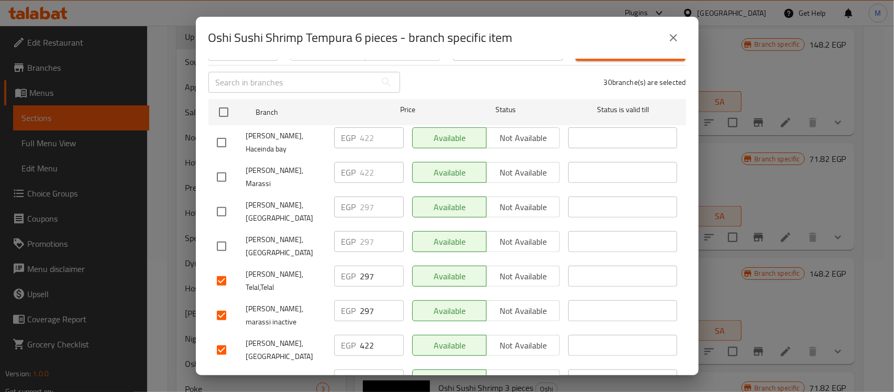
click at [216, 339] on input "checkbox" at bounding box center [222, 350] width 22 height 22
checkbox input "false"
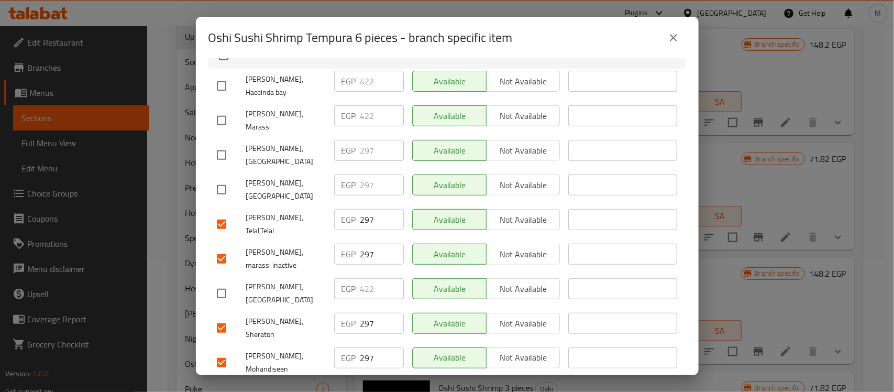
scroll to position [262, 0]
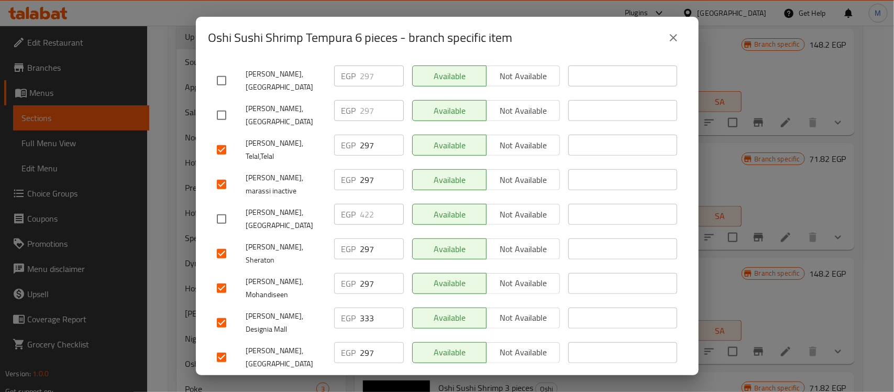
click at [220, 312] on input "checkbox" at bounding box center [222, 323] width 22 height 22
checkbox input "false"
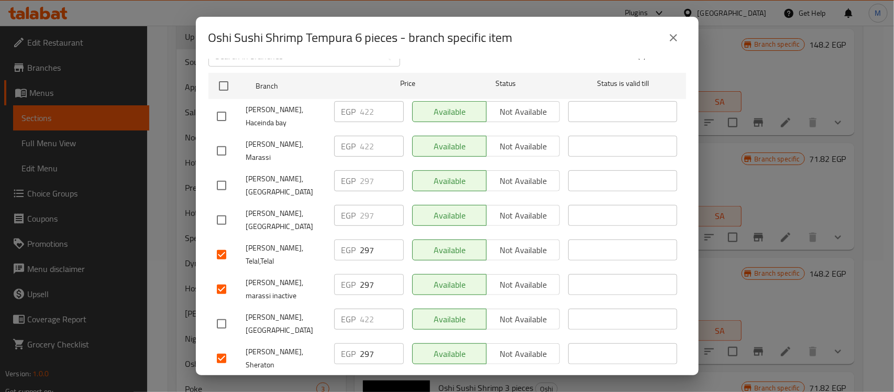
scroll to position [0, 0]
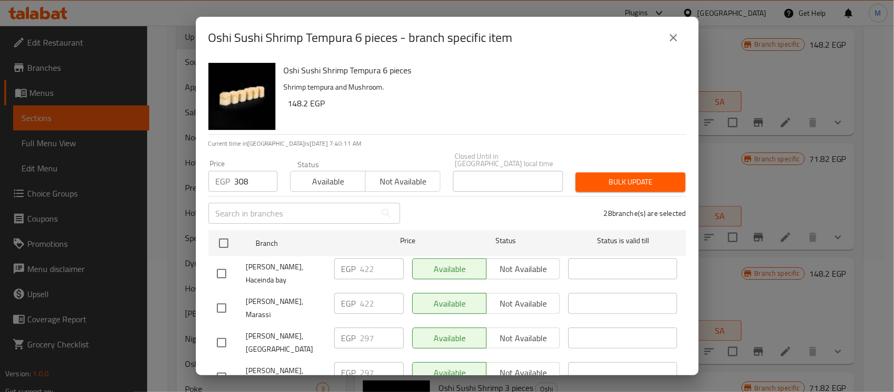
click at [630, 175] on span "Bulk update" at bounding box center [630, 181] width 93 height 13
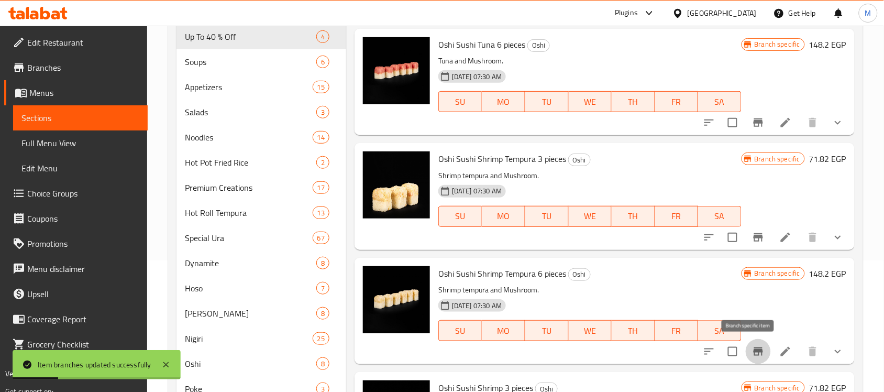
click at [752, 350] on icon "Branch-specific-item" at bounding box center [758, 351] width 13 height 13
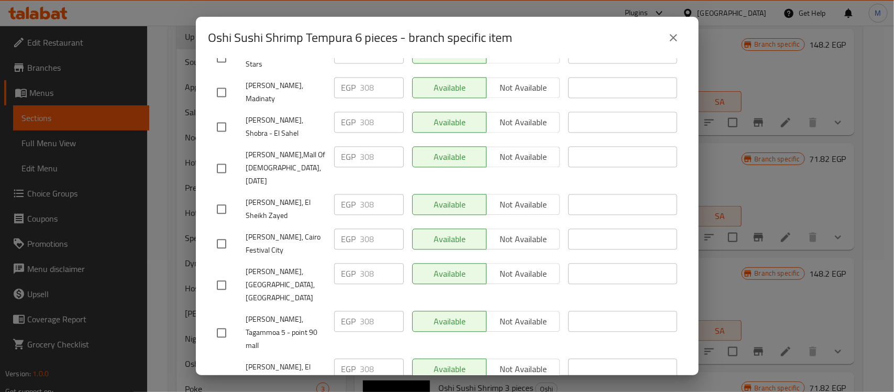
scroll to position [996, 0]
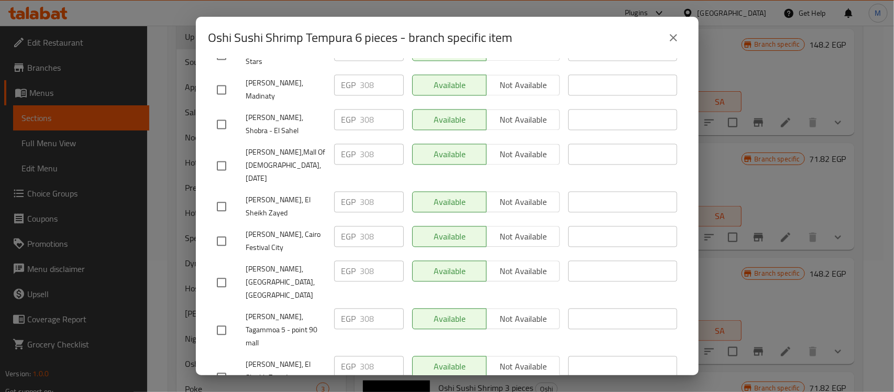
checkbox input "true"
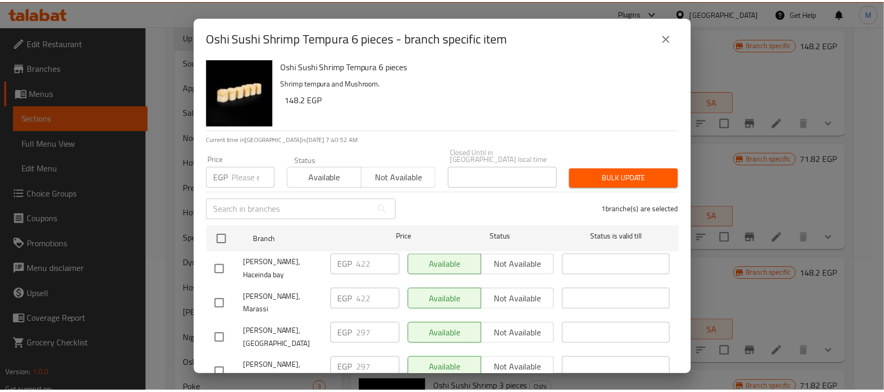
scroll to position [0, 0]
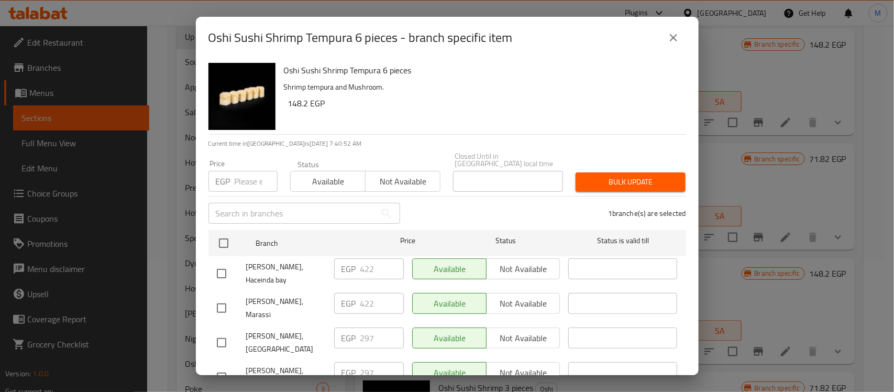
click at [242, 175] on input "number" at bounding box center [256, 181] width 43 height 21
paste input "342"
type input "342"
click at [590, 182] on button "Bulk update" at bounding box center [631, 181] width 110 height 19
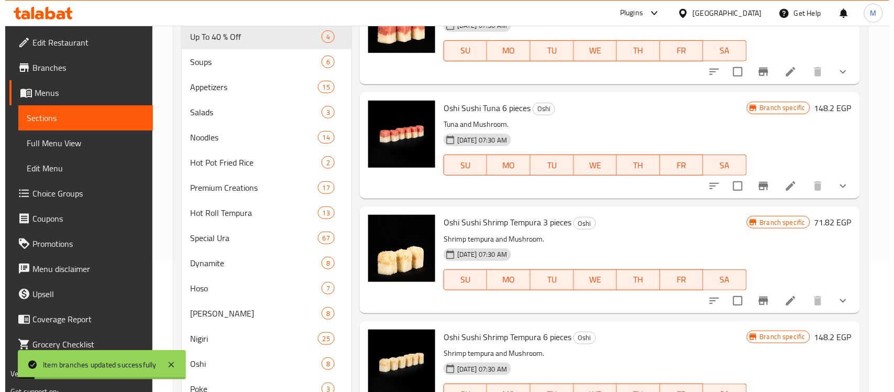
scroll to position [355, 0]
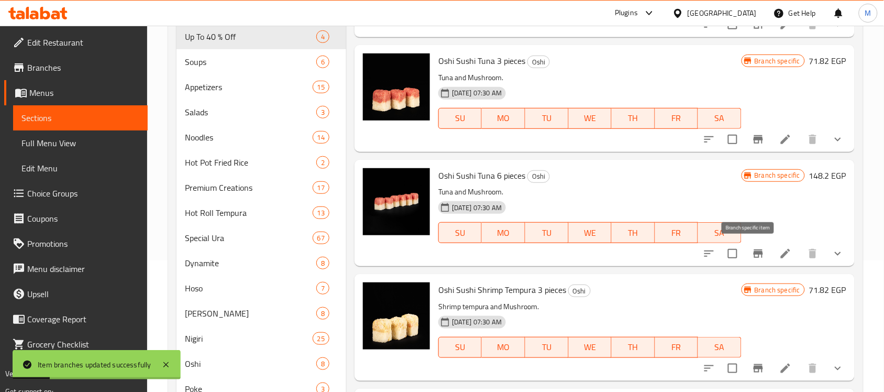
click at [754, 251] on icon "Branch-specific-item" at bounding box center [758, 253] width 9 height 8
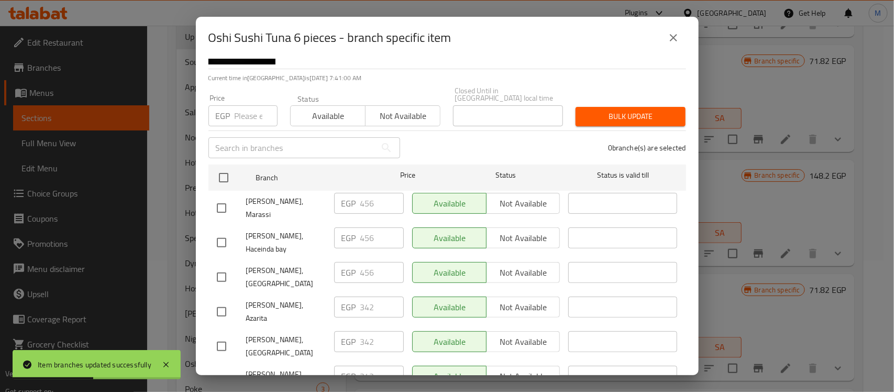
scroll to position [131, 0]
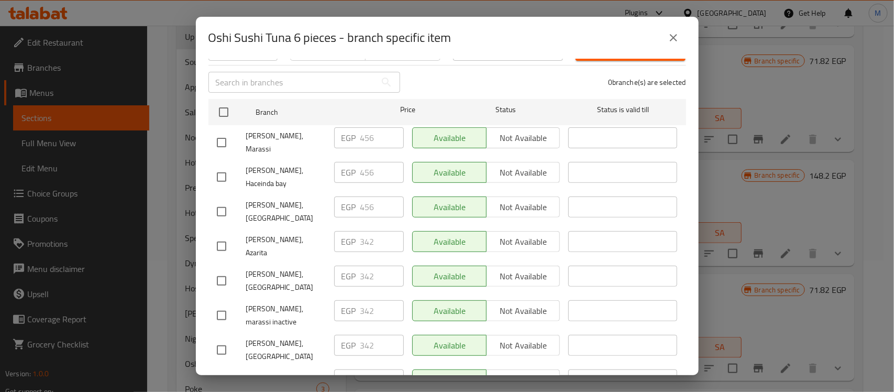
click at [221, 270] on input "checkbox" at bounding box center [222, 281] width 22 height 22
checkbox input "true"
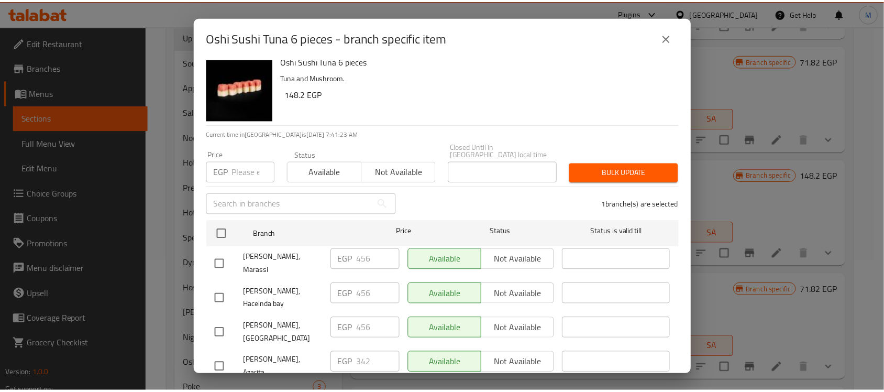
scroll to position [0, 0]
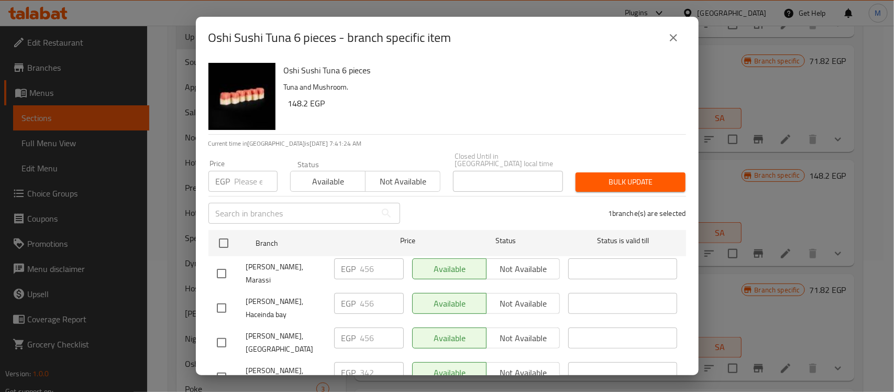
click at [235, 178] on input "number" at bounding box center [256, 181] width 43 height 21
paste input "456"
type input "456"
click at [603, 175] on span "Bulk update" at bounding box center [630, 181] width 93 height 13
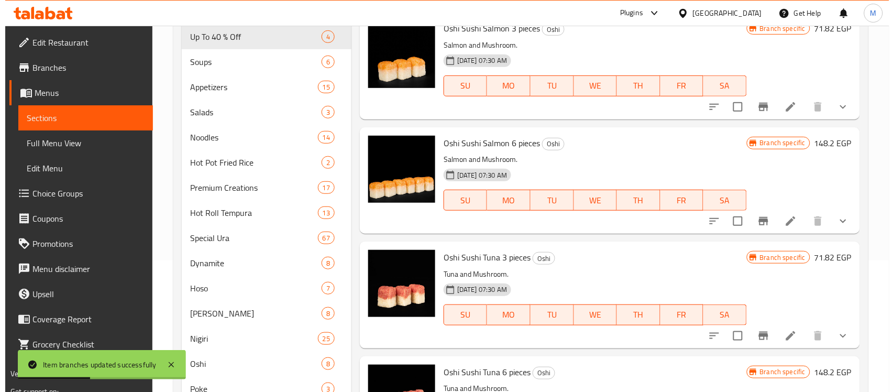
scroll to position [93, 0]
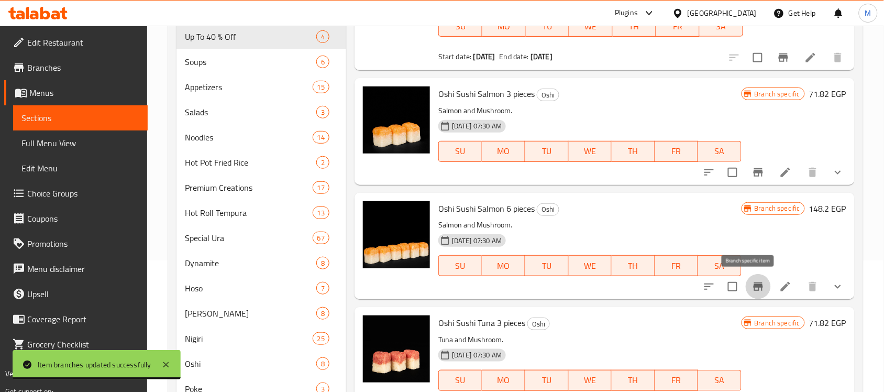
click at [754, 287] on icon "Branch-specific-item" at bounding box center [758, 286] width 9 height 8
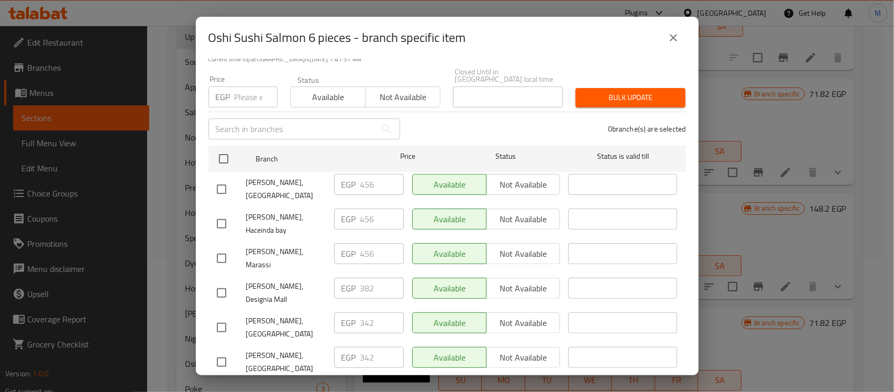
scroll to position [80, 0]
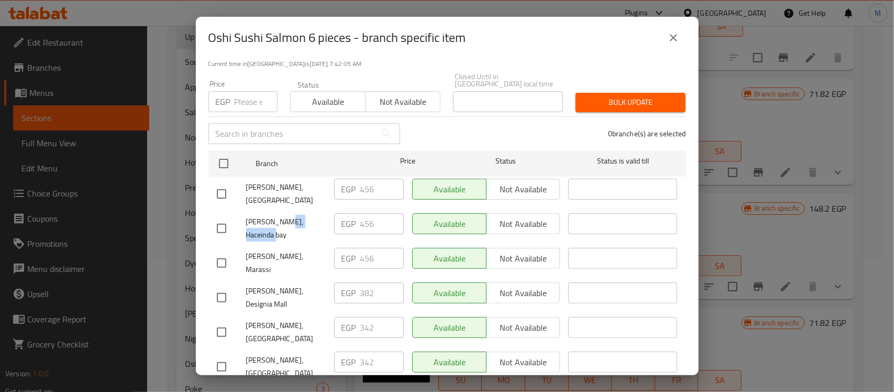
drag, startPoint x: 279, startPoint y: 208, endPoint x: 323, endPoint y: 208, distance: 44.0
click at [323, 209] on div "[PERSON_NAME], Haceinda bay" at bounding box center [271, 228] width 117 height 39
copy span "Haceinda bay"
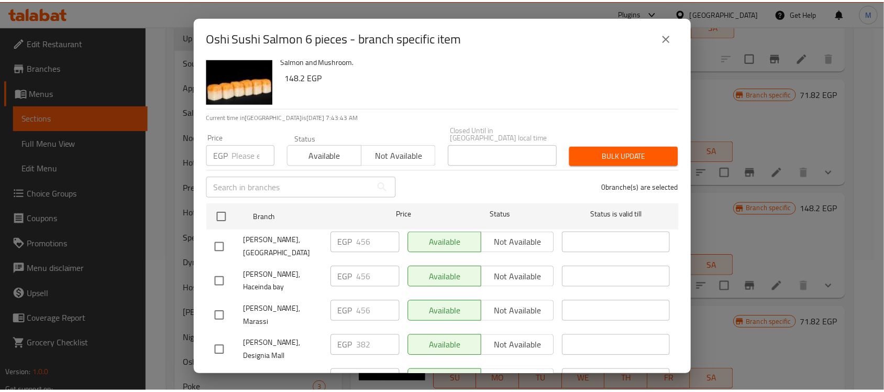
scroll to position [14, 0]
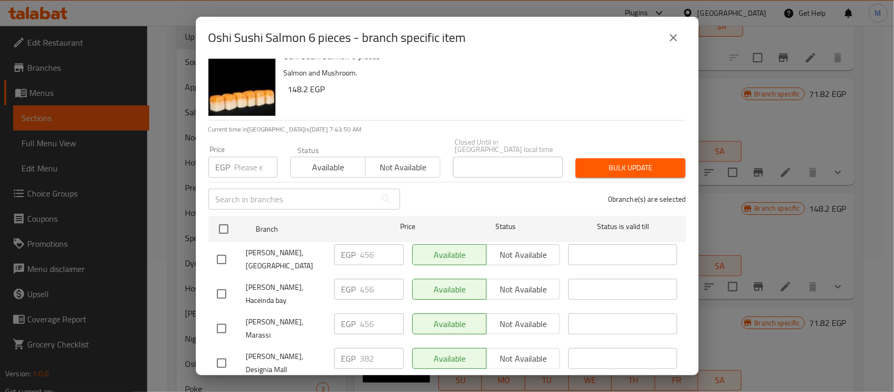
click at [674, 40] on icon "close" at bounding box center [673, 37] width 13 height 13
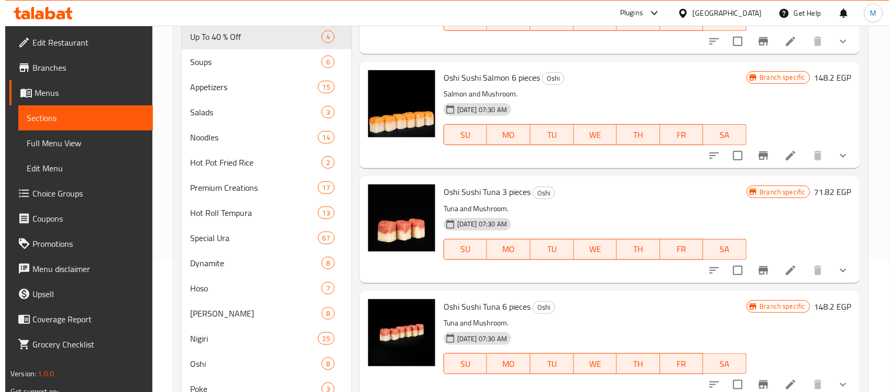
scroll to position [289, 0]
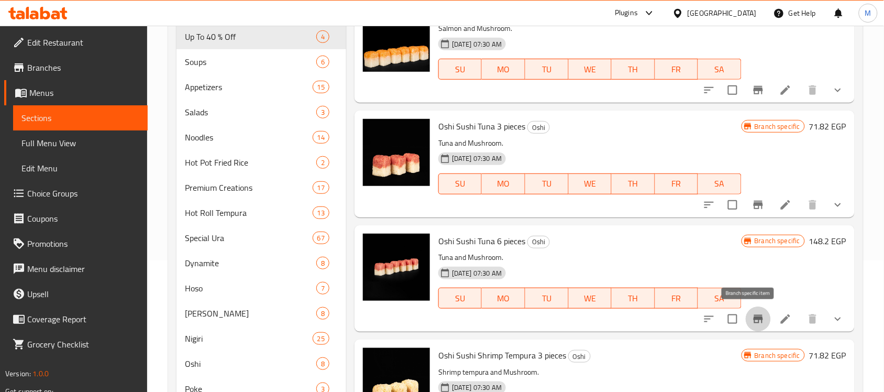
click at [754, 318] on icon "Branch-specific-item" at bounding box center [758, 319] width 9 height 8
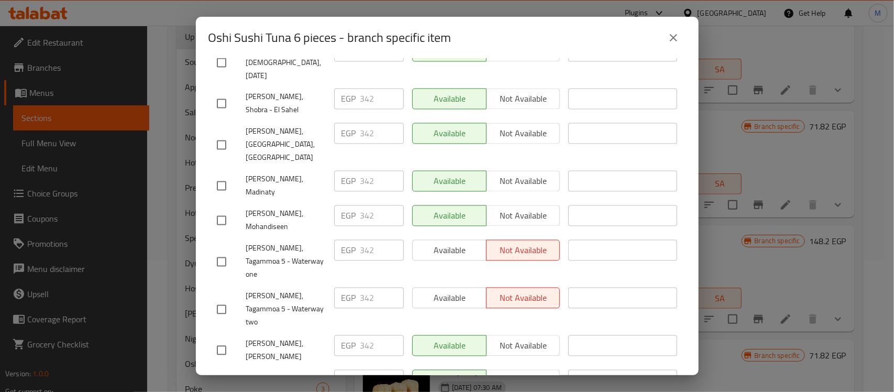
scroll to position [996, 0]
